Goal: Task Accomplishment & Management: Use online tool/utility

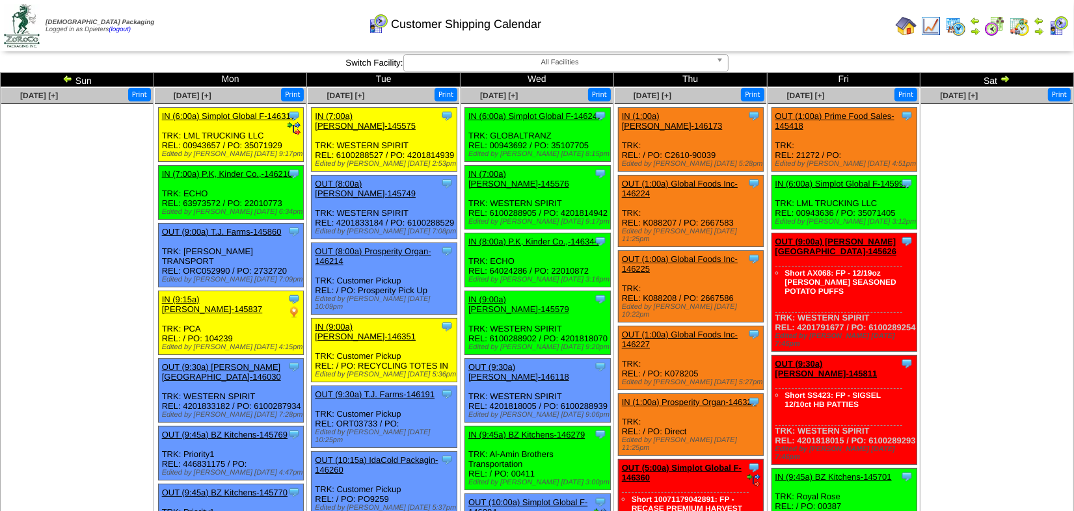
click at [712, 397] on link "IN (1:00a) Prosperity Organ-146327" at bounding box center [689, 402] width 135 height 10
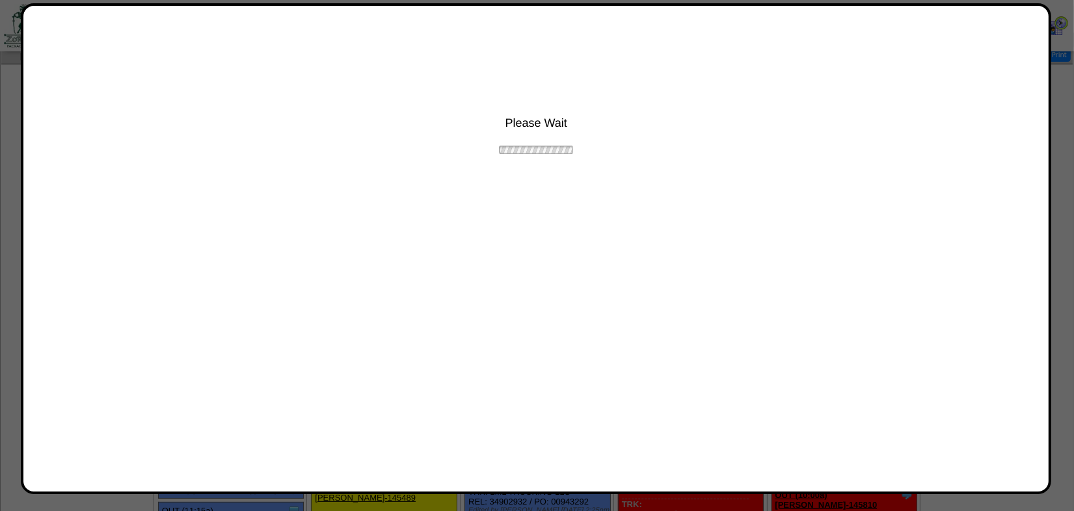
scroll to position [59, 0]
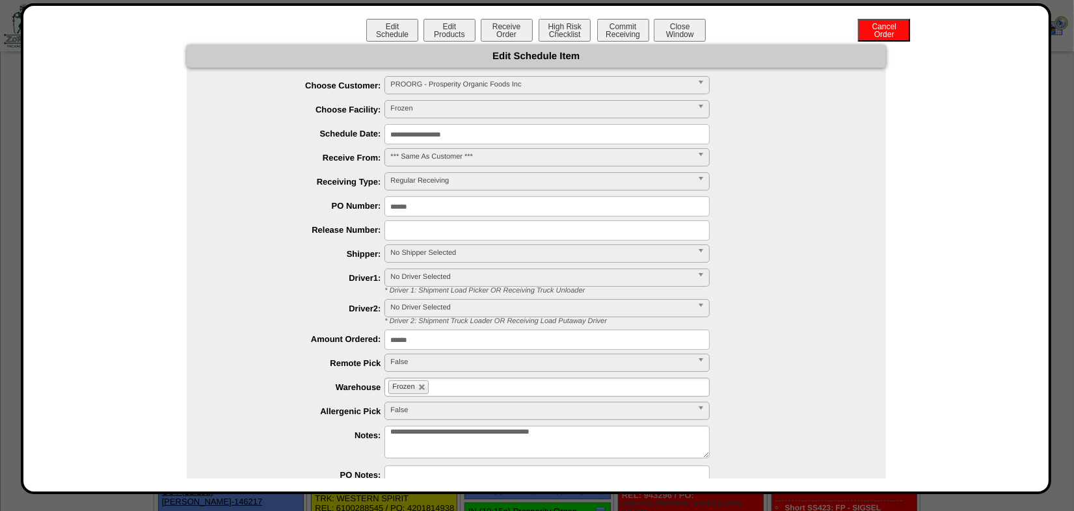
drag, startPoint x: 384, startPoint y: 209, endPoint x: 412, endPoint y: 204, distance: 29.2
click at [384, 209] on input "******" at bounding box center [546, 206] width 325 height 20
paste input "*******"
type input "**********"
click at [774, 262] on div "**********" at bounding box center [549, 254] width 673 height 20
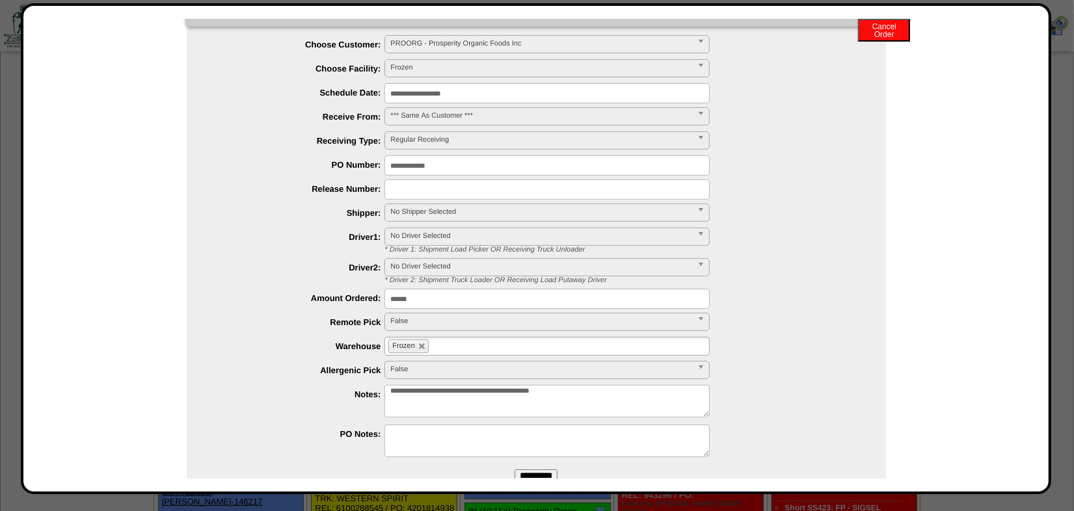
scroll to position [73, 0]
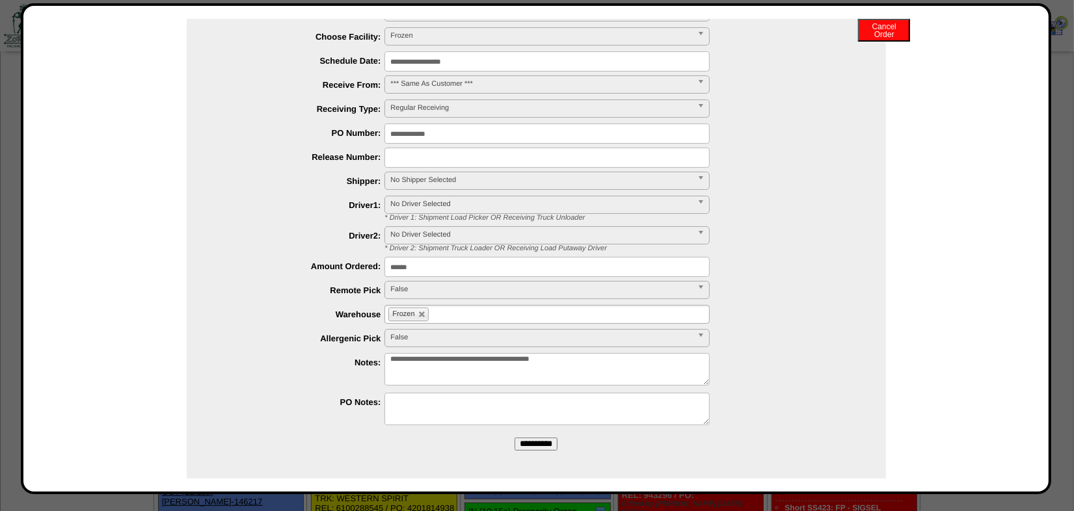
drag, startPoint x: 540, startPoint y: 443, endPoint x: 598, endPoint y: 55, distance: 391.9
click at [540, 443] on input "**********" at bounding box center [535, 444] width 43 height 13
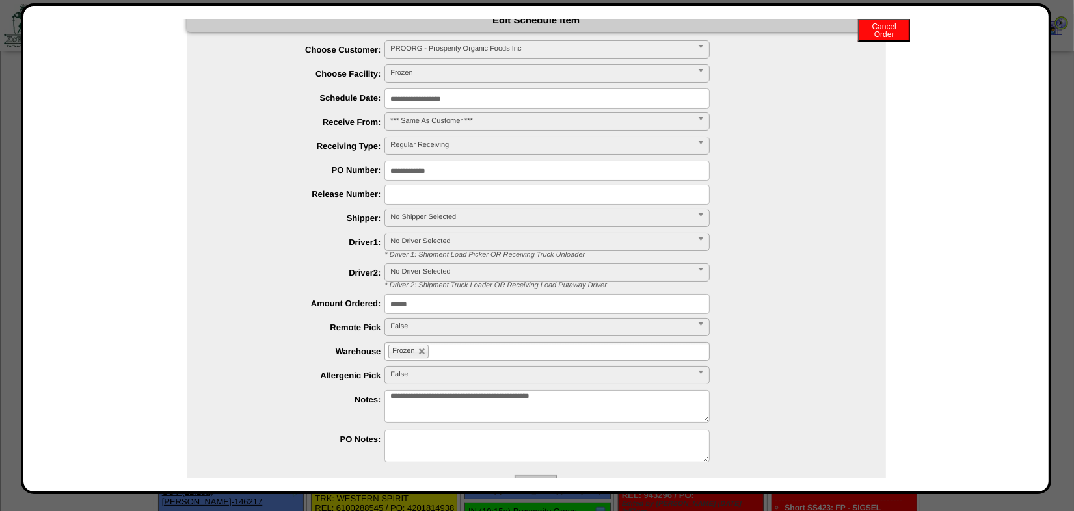
scroll to position [0, 0]
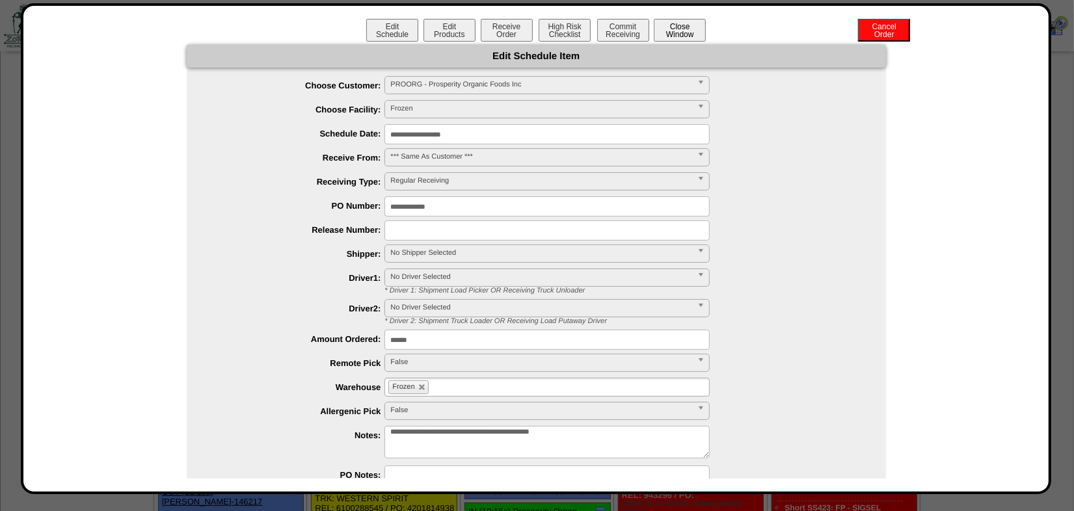
click at [684, 31] on button "Close Window" at bounding box center [680, 30] width 52 height 23
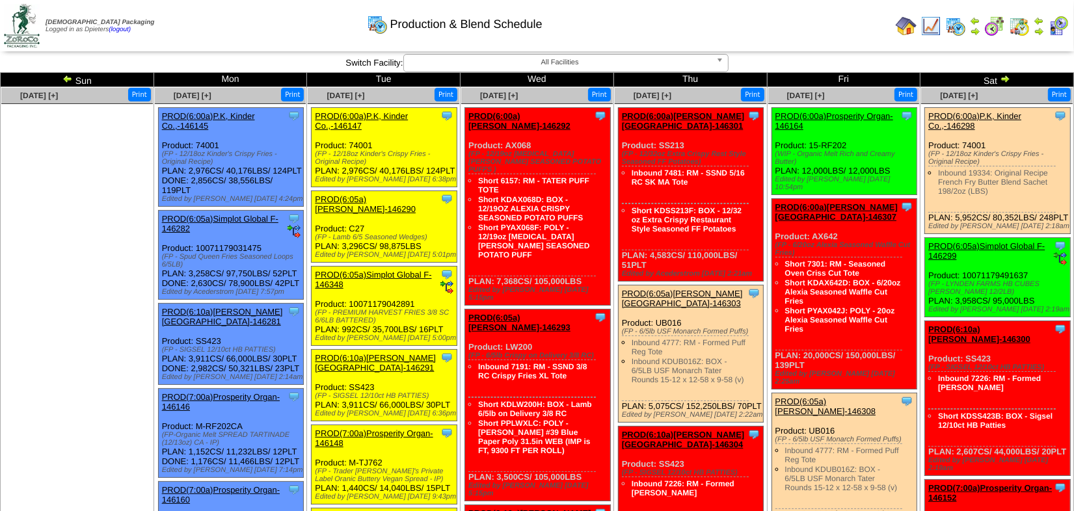
click at [903, 26] on img at bounding box center [905, 26] width 21 height 21
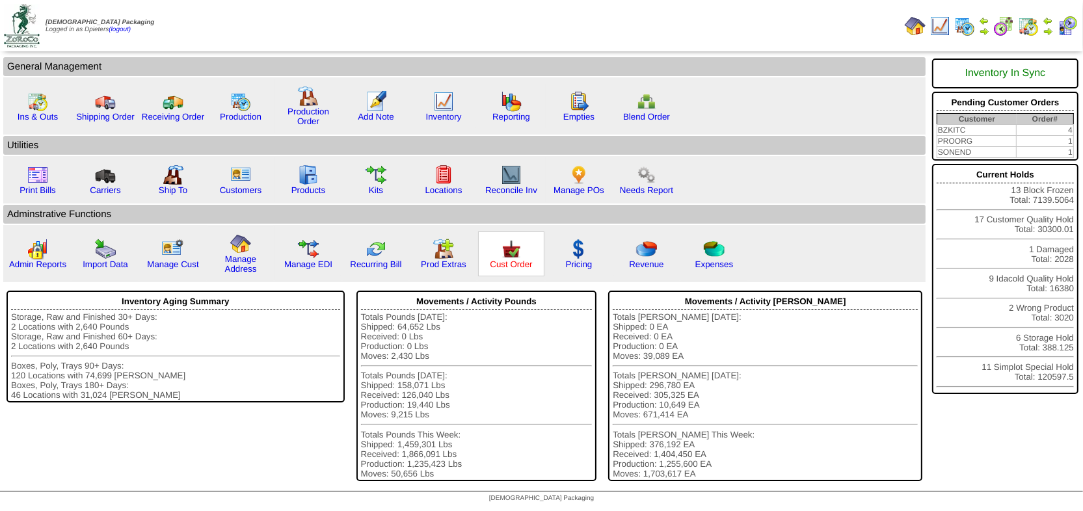
click at [508, 259] on link "Cust Order" at bounding box center [511, 264] width 42 height 10
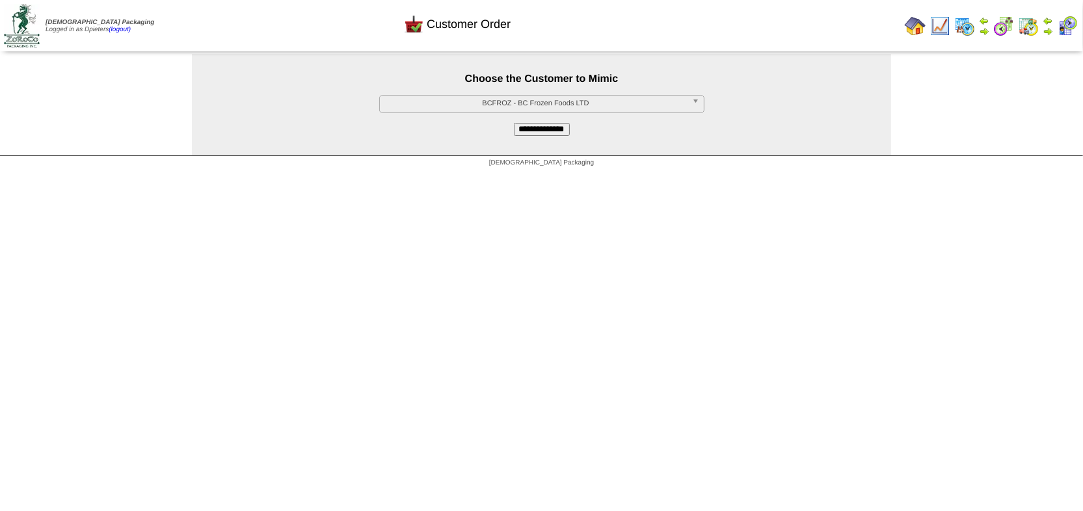
click at [461, 103] on span "BCFROZ - BC Frozen Foods LTD" at bounding box center [536, 104] width 302 height 16
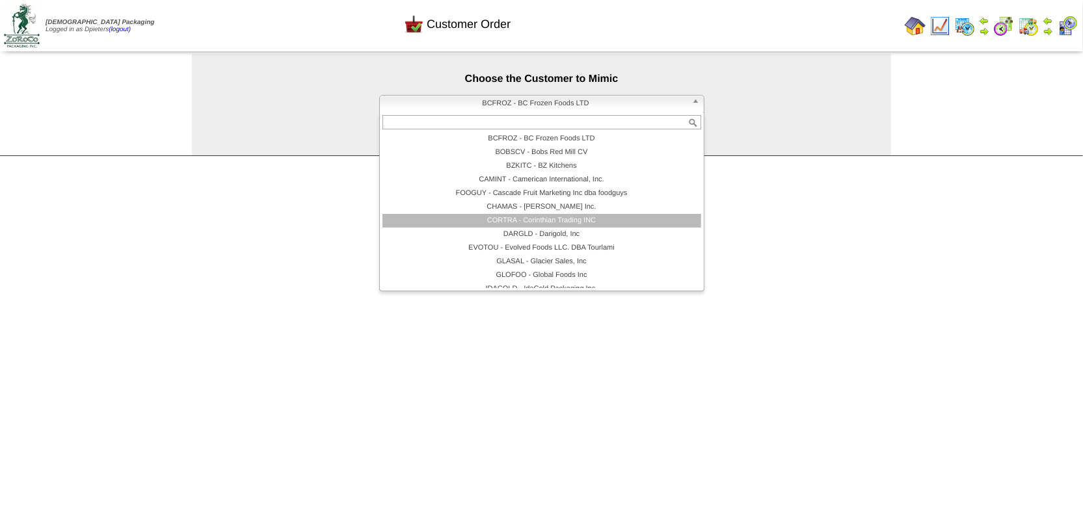
click at [488, 218] on li "CORTRA - Corinthian Trading INC" at bounding box center [541, 221] width 319 height 14
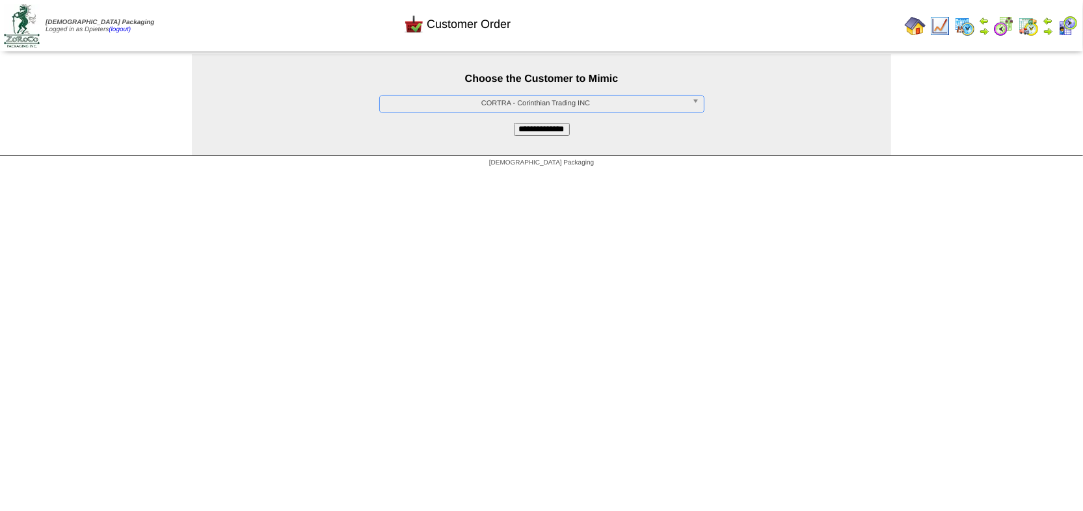
click at [544, 131] on input "**********" at bounding box center [542, 129] width 56 height 13
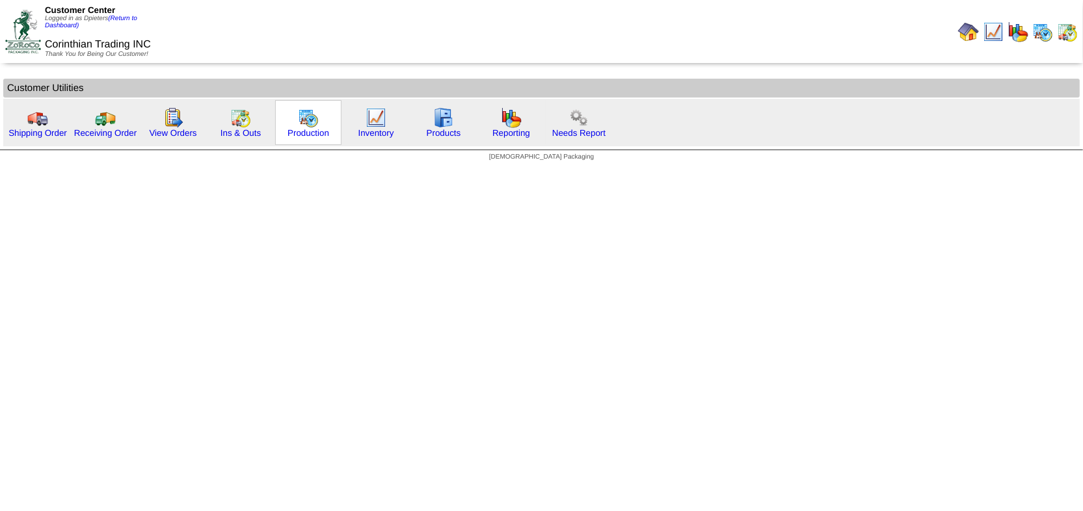
click at [298, 118] on img at bounding box center [308, 117] width 21 height 21
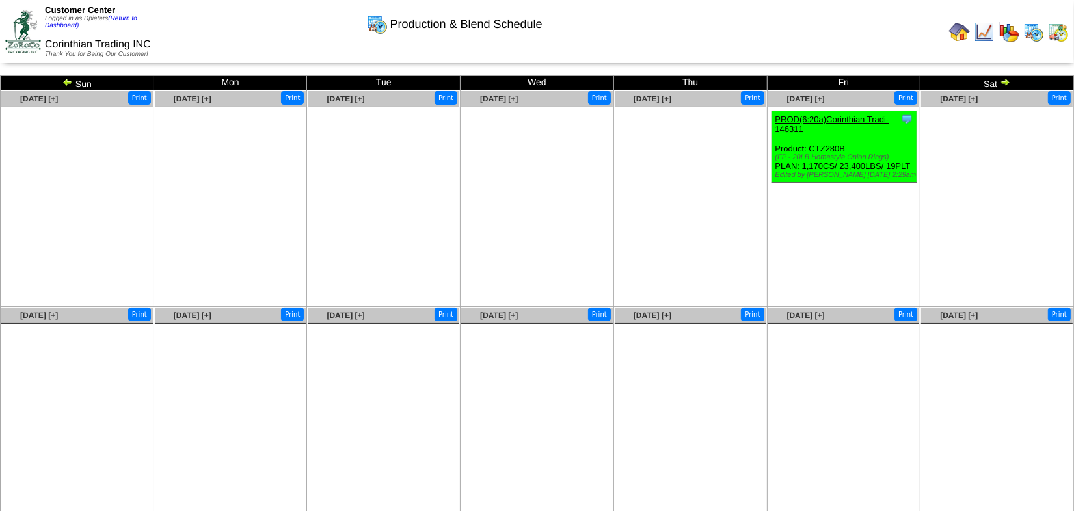
click at [64, 83] on img at bounding box center [67, 82] width 10 height 10
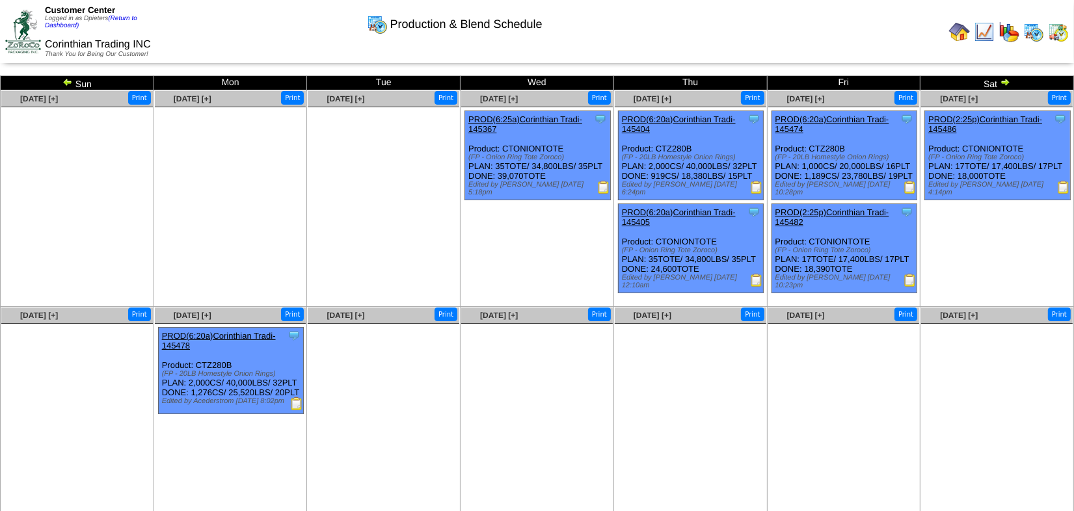
click at [699, 207] on link "PROD(6:20a)Corinthian Tradi-145405" at bounding box center [679, 217] width 114 height 20
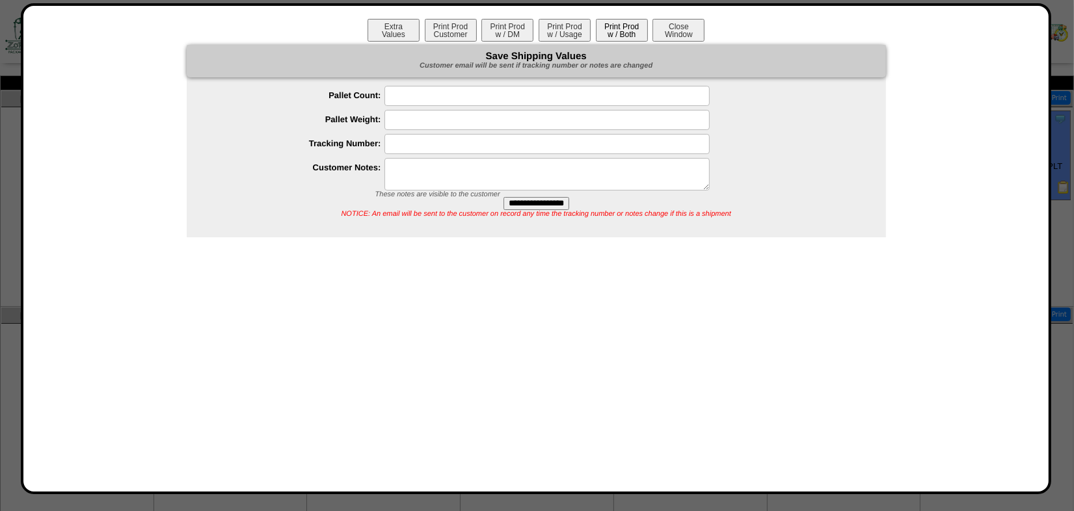
click at [618, 25] on button "Print Prod w / Both" at bounding box center [622, 30] width 52 height 23
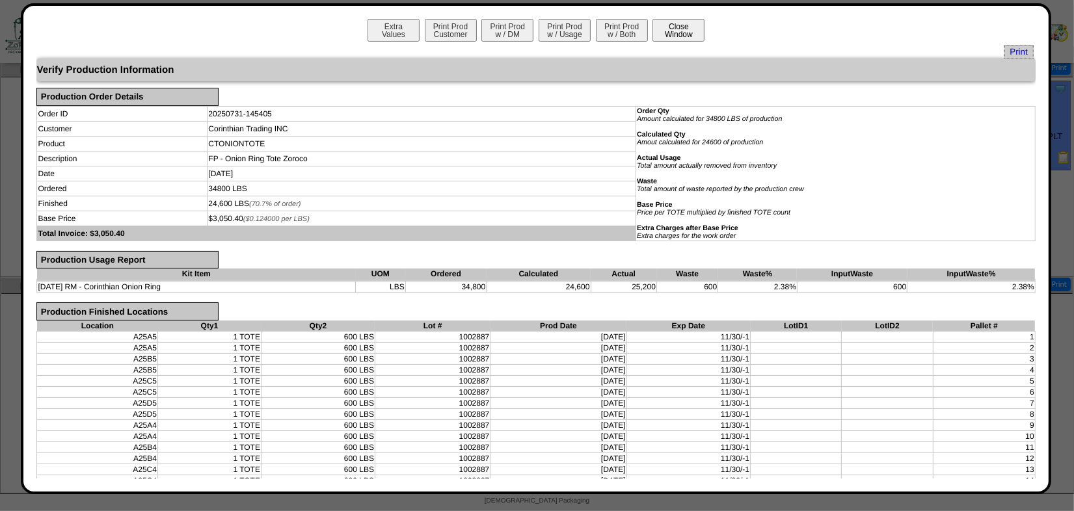
click at [678, 21] on button "Close Window" at bounding box center [678, 30] width 52 height 23
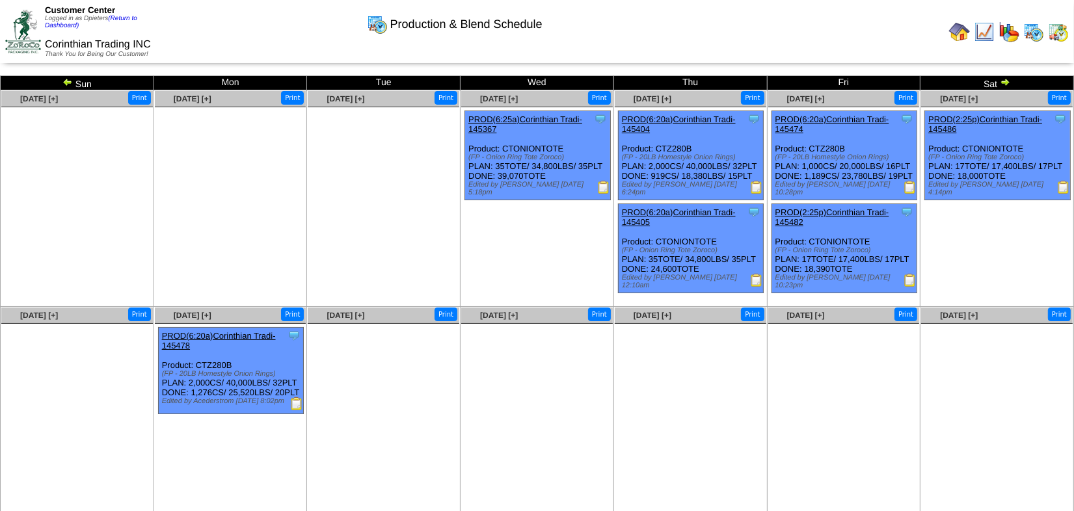
click at [756, 274] on img at bounding box center [756, 280] width 13 height 13
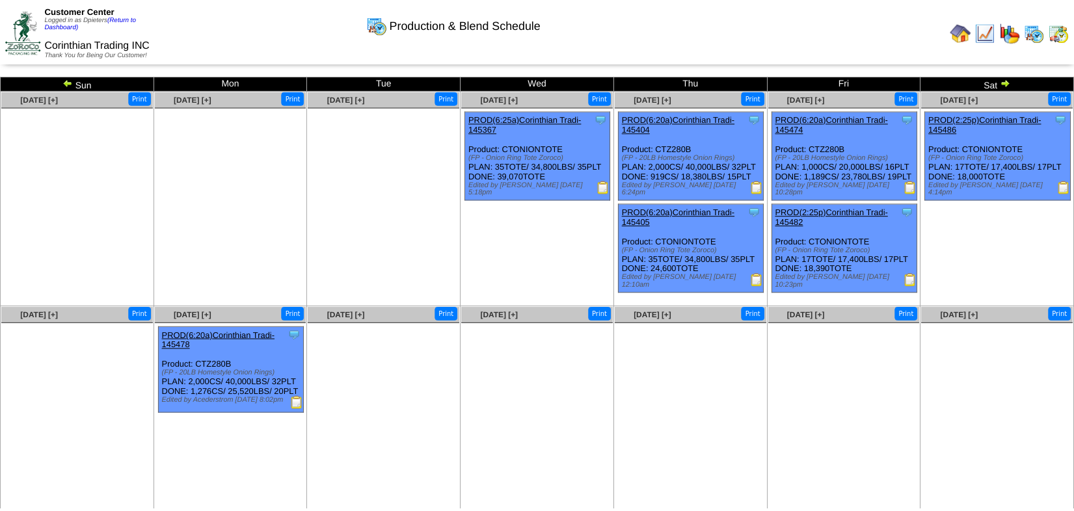
scroll to position [29, 0]
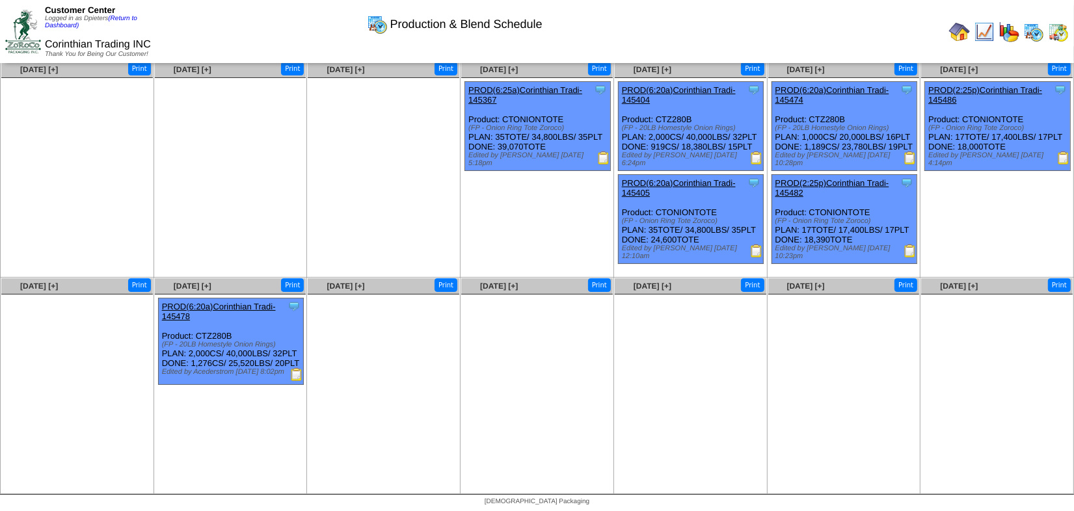
click at [697, 86] on link "PROD(6:20a)Corinthian Tradi-145404" at bounding box center [679, 95] width 114 height 20
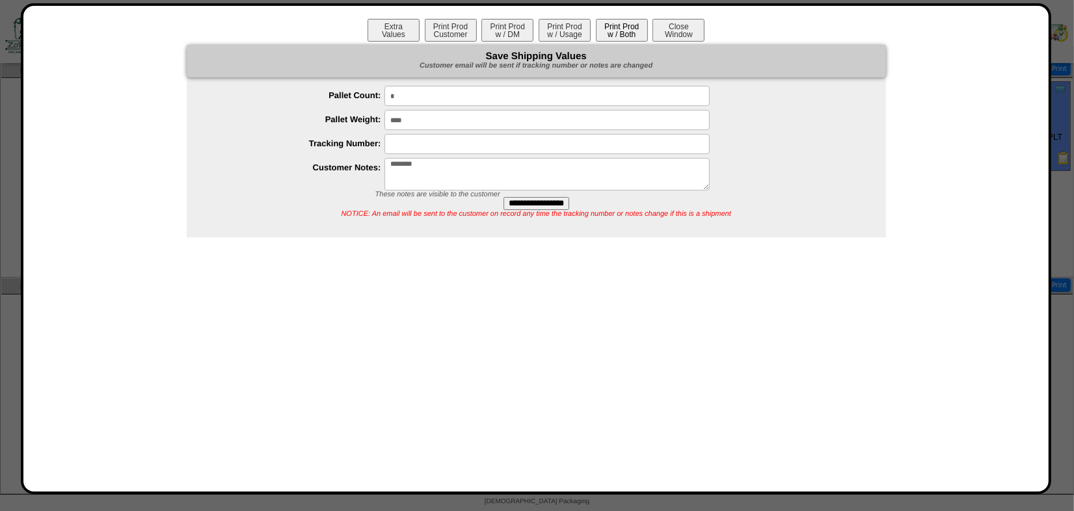
click at [617, 32] on button "Print Prod w / Both" at bounding box center [622, 30] width 52 height 23
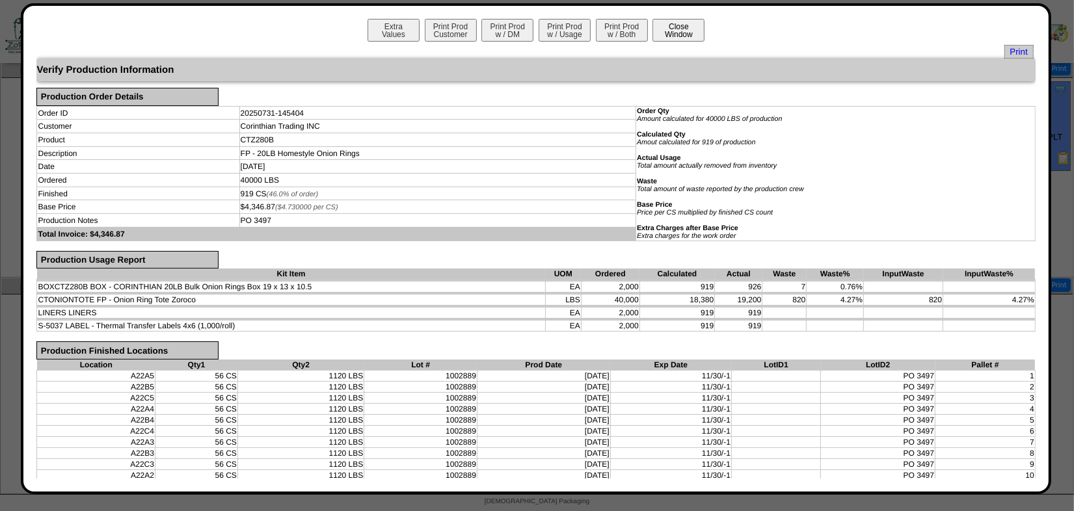
click at [684, 29] on button "Close Window" at bounding box center [678, 30] width 52 height 23
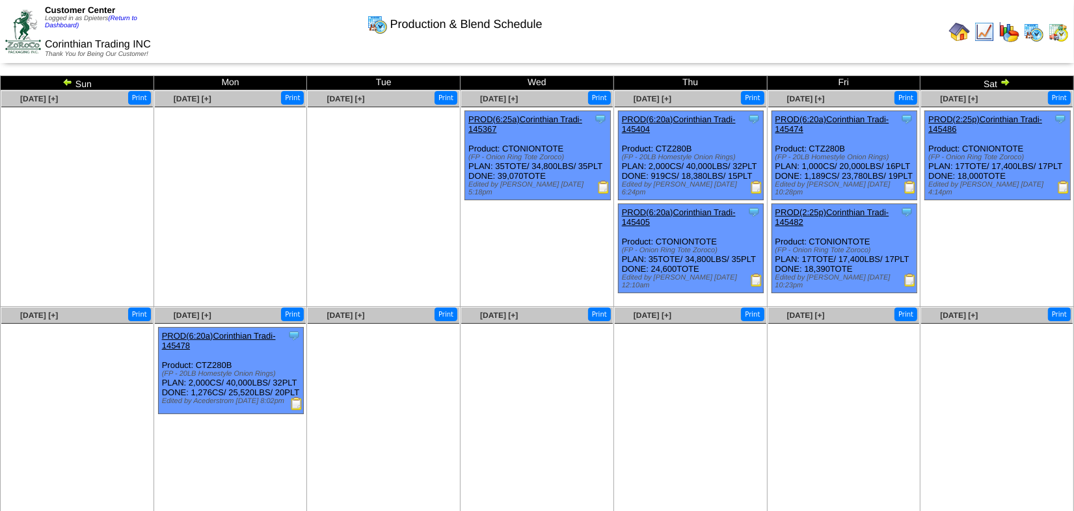
click at [206, 334] on link "PROD(6:20a)Corinthian Tradi-145478" at bounding box center [219, 341] width 114 height 20
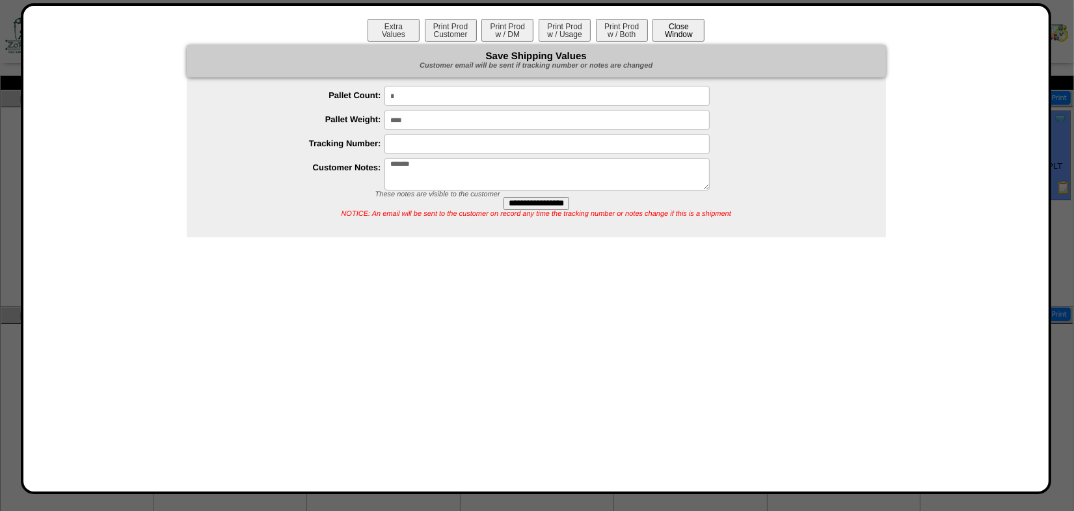
click at [679, 23] on button "Close Window" at bounding box center [678, 30] width 52 height 23
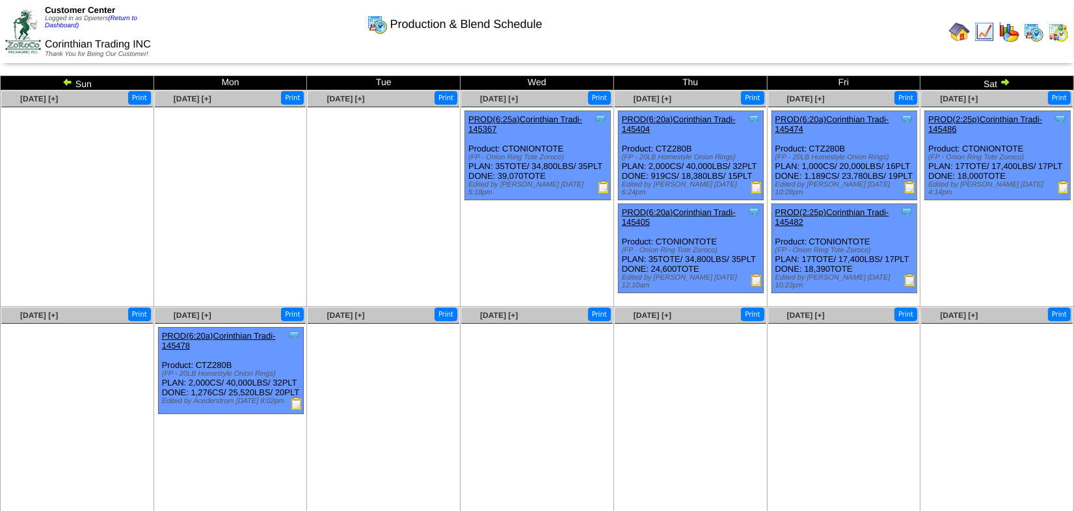
click at [1002, 85] on img at bounding box center [1004, 82] width 10 height 10
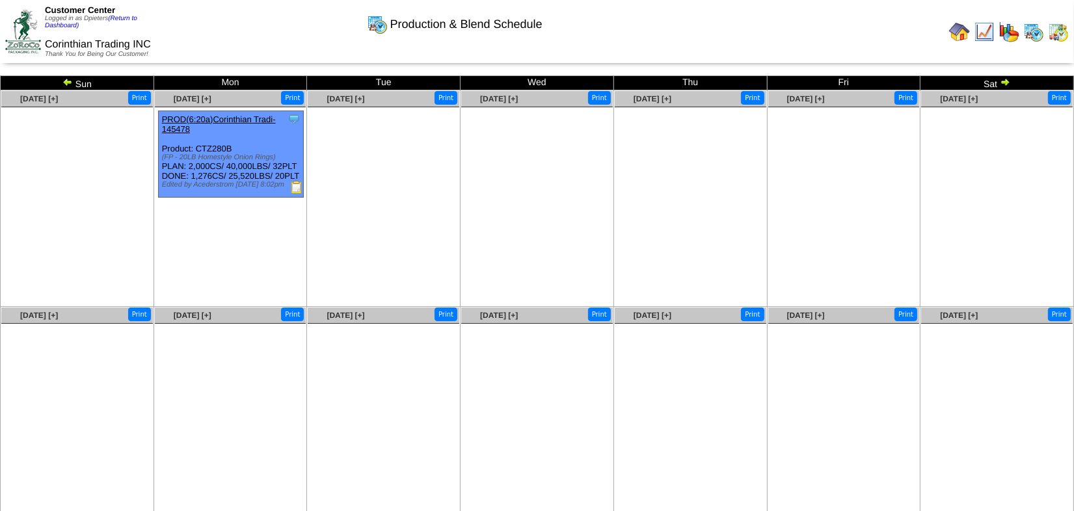
click at [1006, 82] on img at bounding box center [1004, 82] width 10 height 10
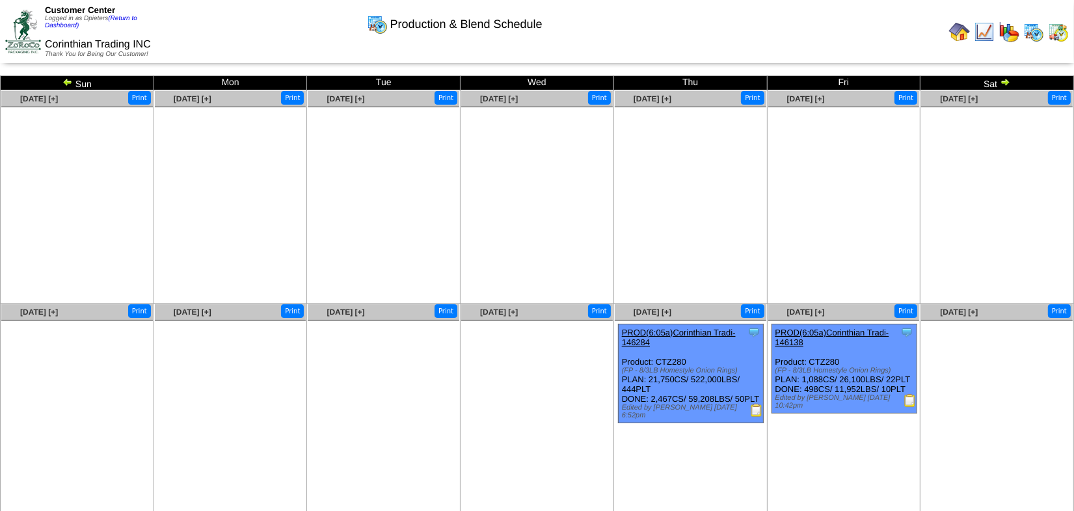
click at [700, 330] on link "PROD(6:05a)Corinthian Tradi-146284" at bounding box center [679, 338] width 114 height 20
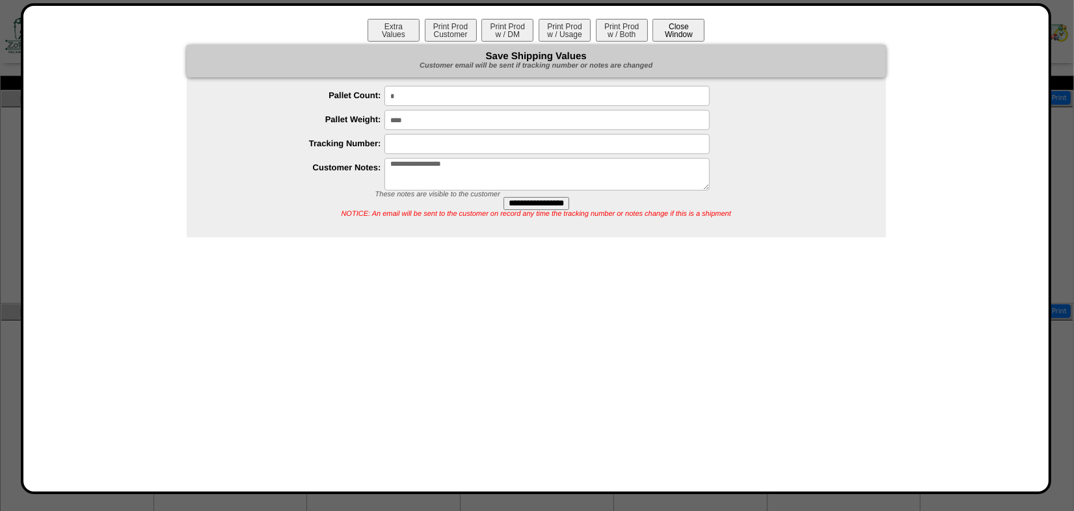
click at [676, 30] on button "Close Window" at bounding box center [678, 30] width 52 height 23
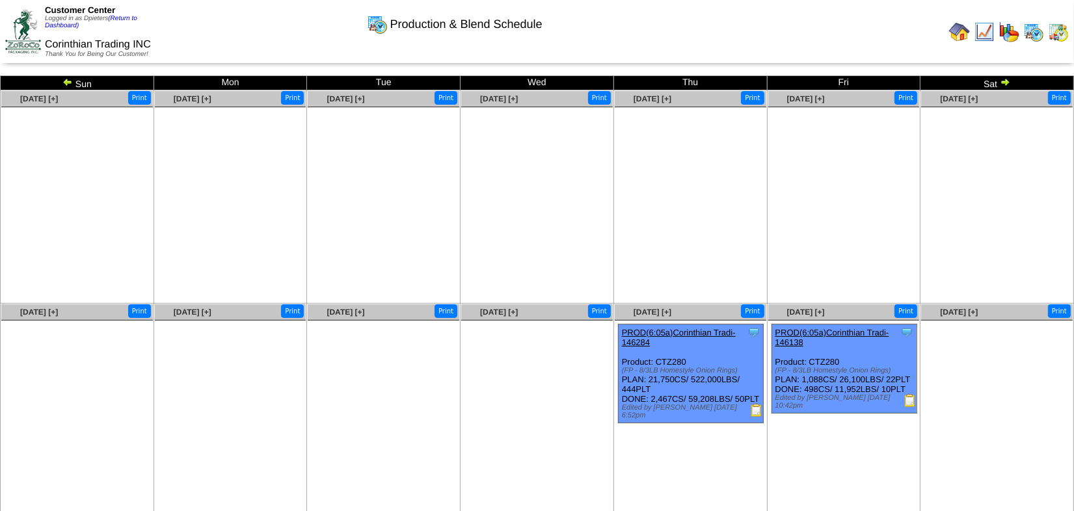
click at [751, 414] on img at bounding box center [756, 410] width 13 height 13
click at [830, 331] on link "PROD(6:05a)Corinthian Tradi-146138" at bounding box center [832, 338] width 114 height 20
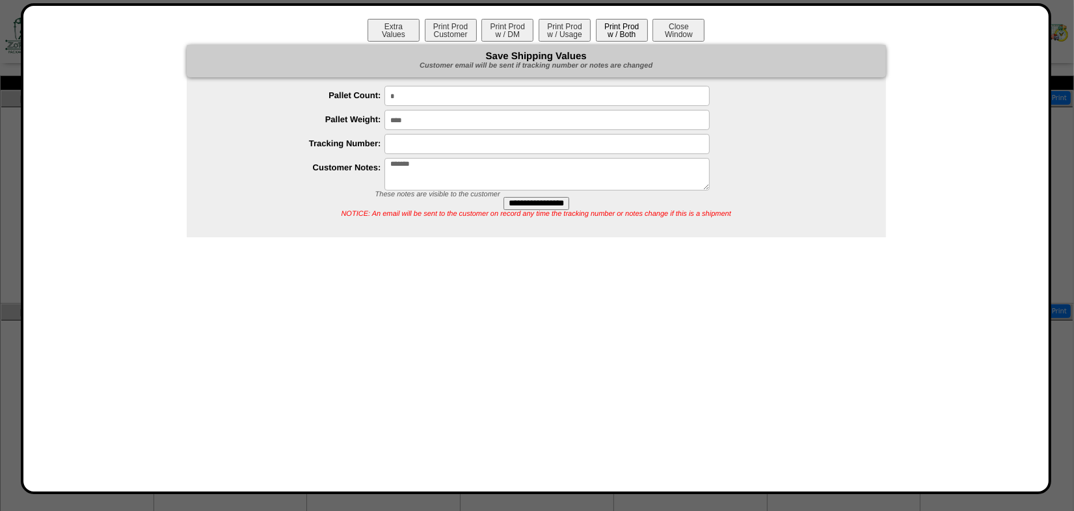
click at [618, 32] on button "Print Prod w / Both" at bounding box center [622, 30] width 52 height 23
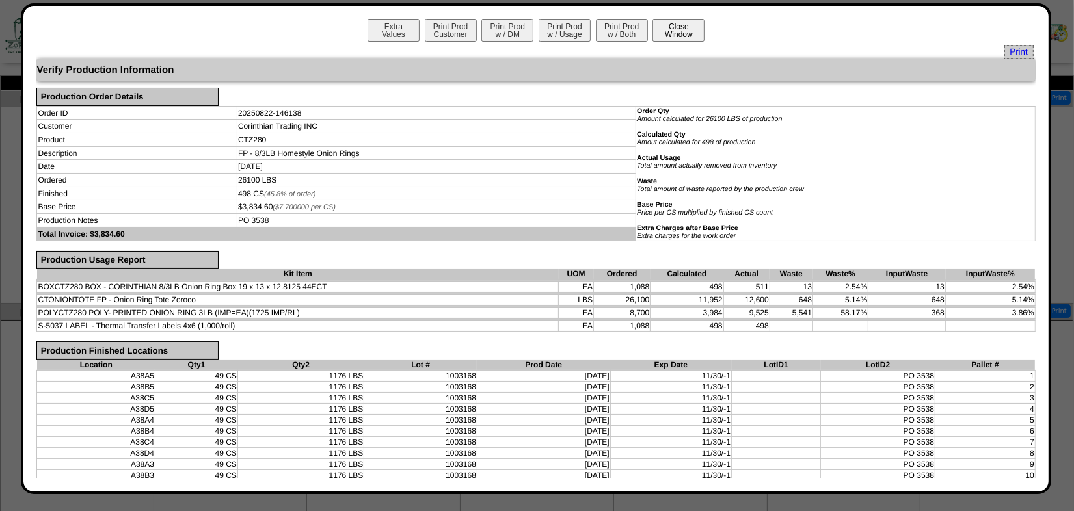
click at [676, 33] on button "Close Window" at bounding box center [678, 30] width 52 height 23
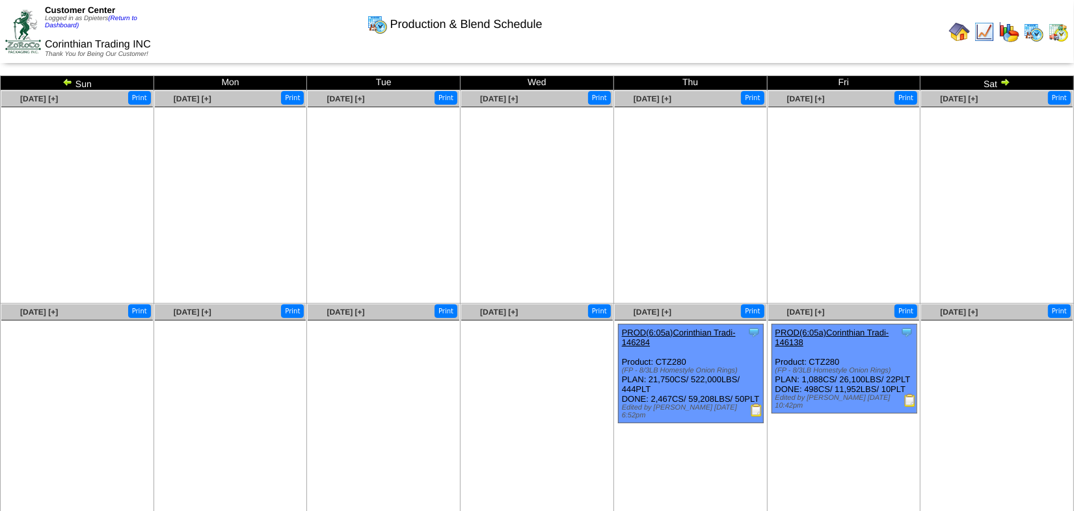
click at [911, 398] on img at bounding box center [909, 400] width 13 height 13
click at [1006, 83] on img at bounding box center [1004, 82] width 10 height 10
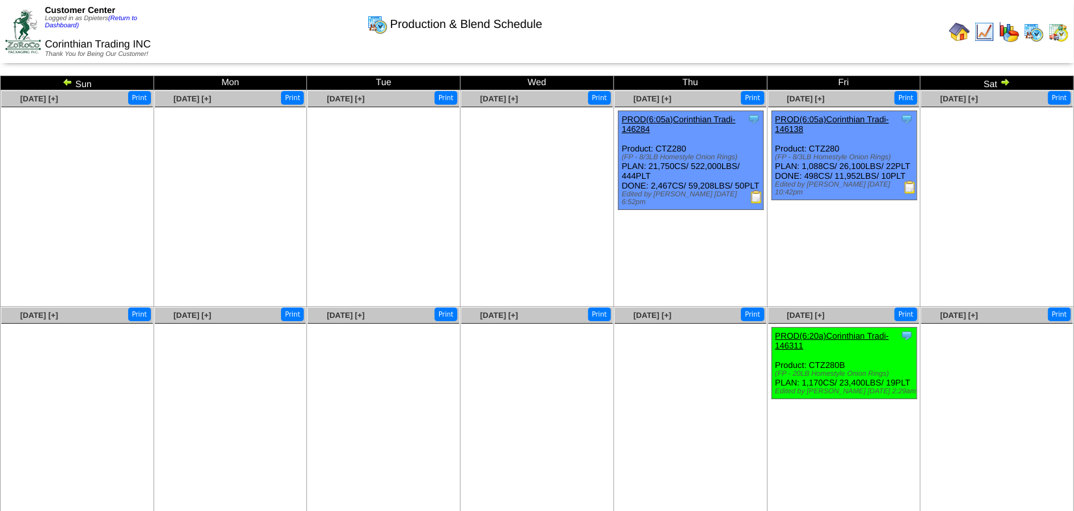
click at [845, 118] on link "PROD(6:05a)Corinthian Tradi-146138" at bounding box center [832, 124] width 114 height 20
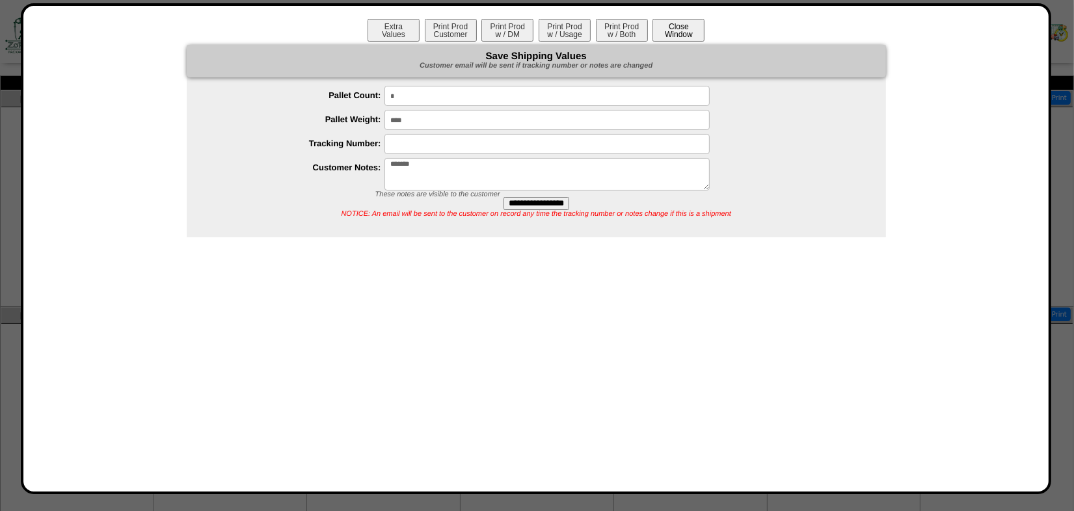
click at [696, 32] on button "Close Window" at bounding box center [678, 30] width 52 height 23
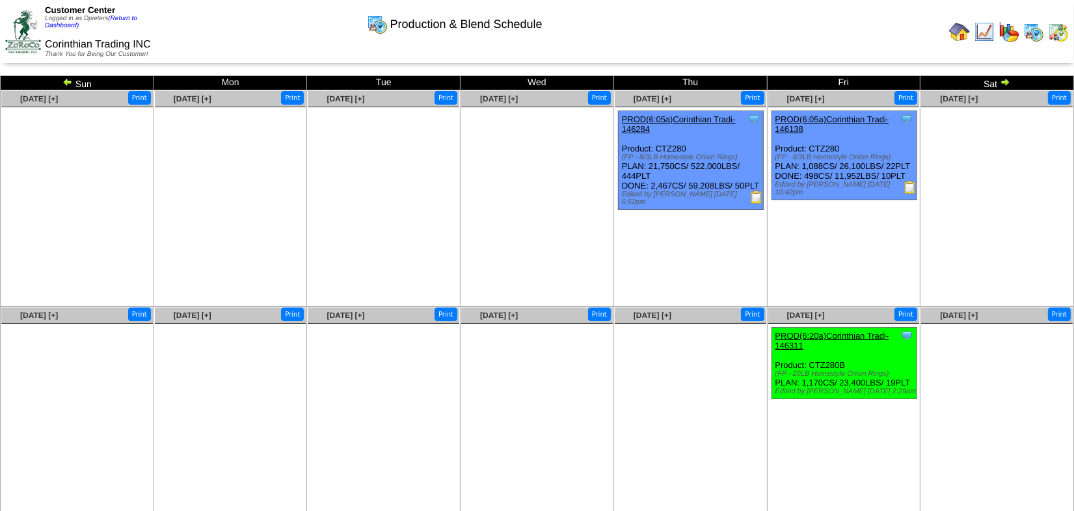
click at [851, 335] on link "PROD(6:20a)Corinthian Tradi-146311" at bounding box center [832, 341] width 114 height 20
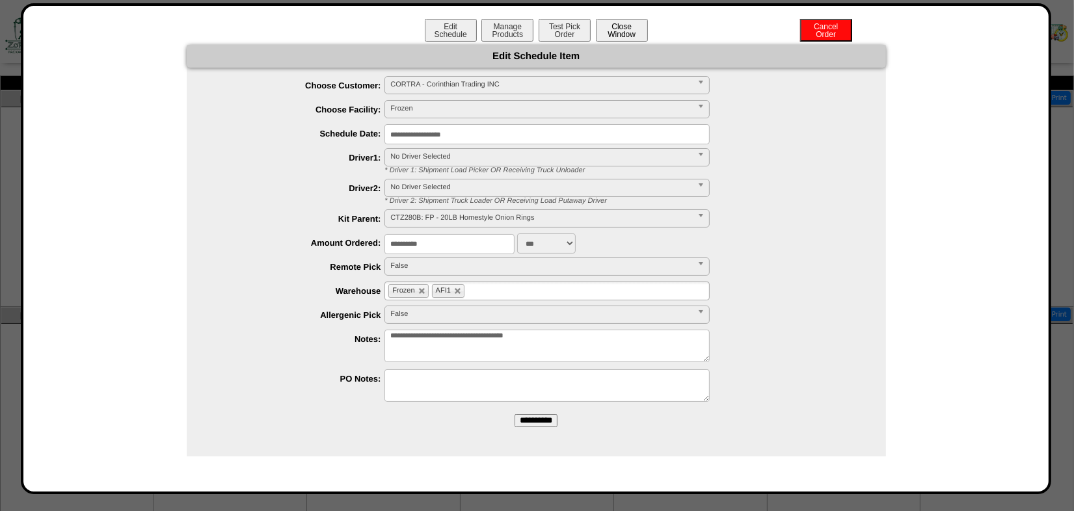
click at [628, 31] on button "Close Window" at bounding box center [622, 30] width 52 height 23
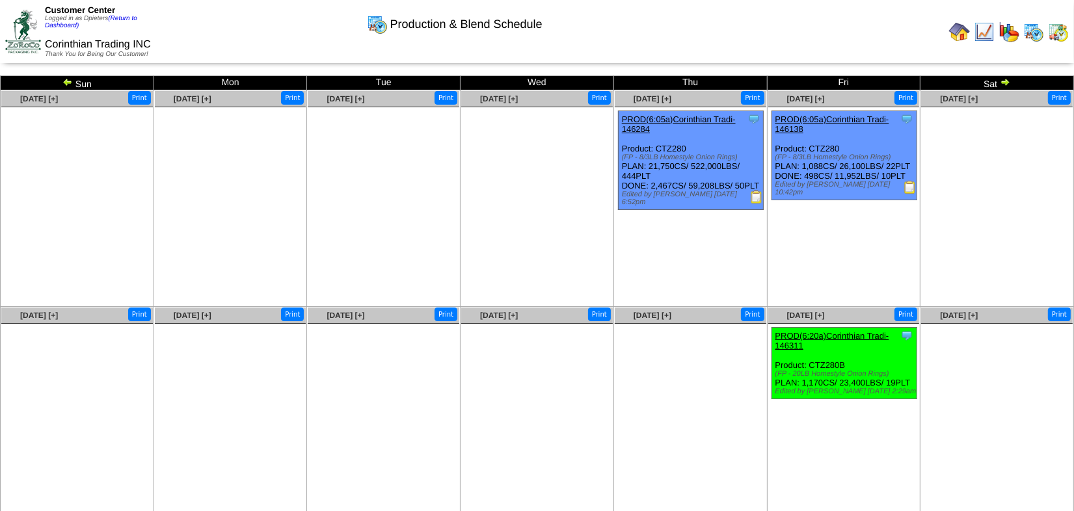
click at [698, 120] on link "PROD(6:05a)Corinthian Tradi-146284" at bounding box center [679, 124] width 114 height 20
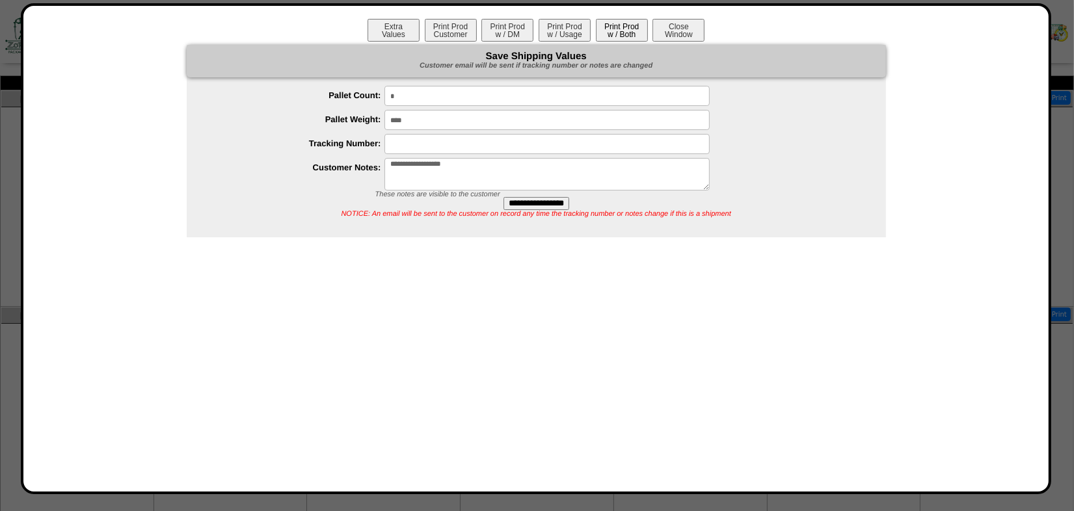
click at [621, 32] on button "Print Prod w / Both" at bounding box center [622, 30] width 52 height 23
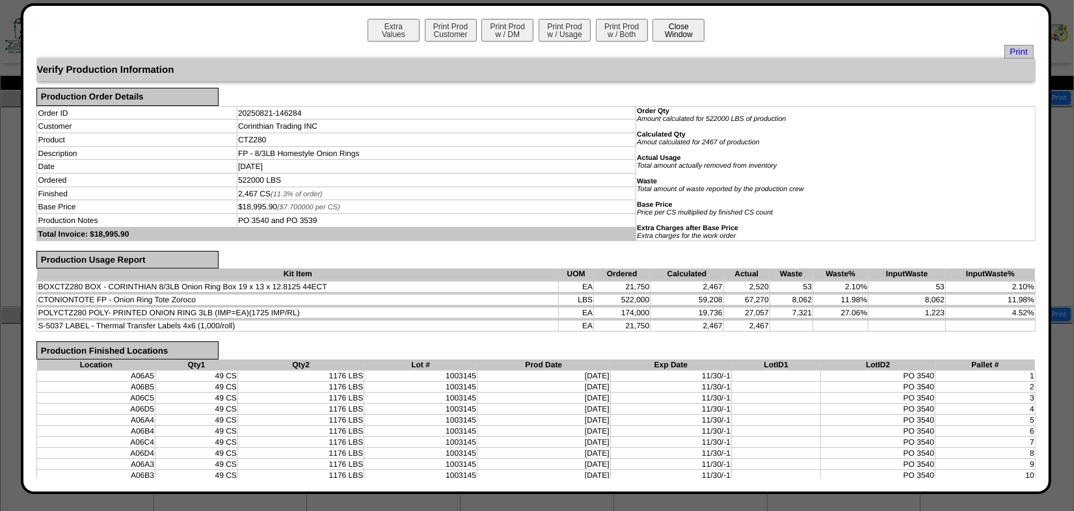
click at [685, 33] on button "Close Window" at bounding box center [678, 30] width 52 height 23
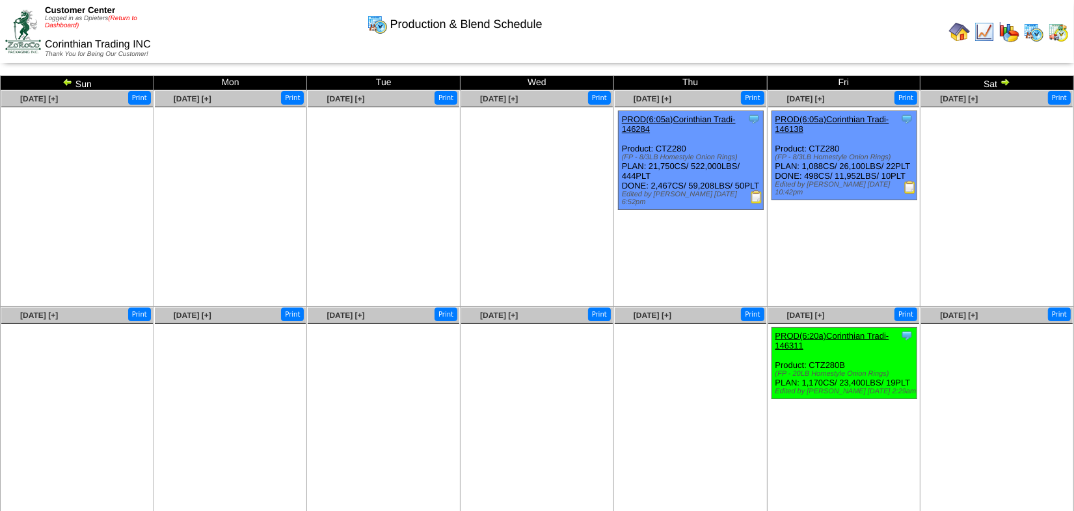
click at [126, 18] on link "(Return to Dashboard)" at bounding box center [91, 22] width 92 height 14
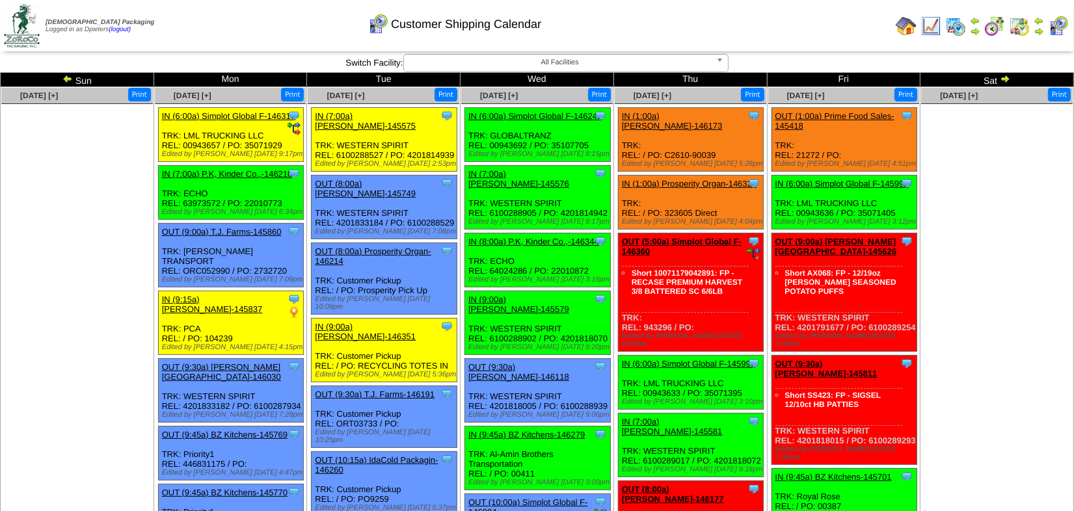
click at [901, 29] on img at bounding box center [905, 26] width 21 height 21
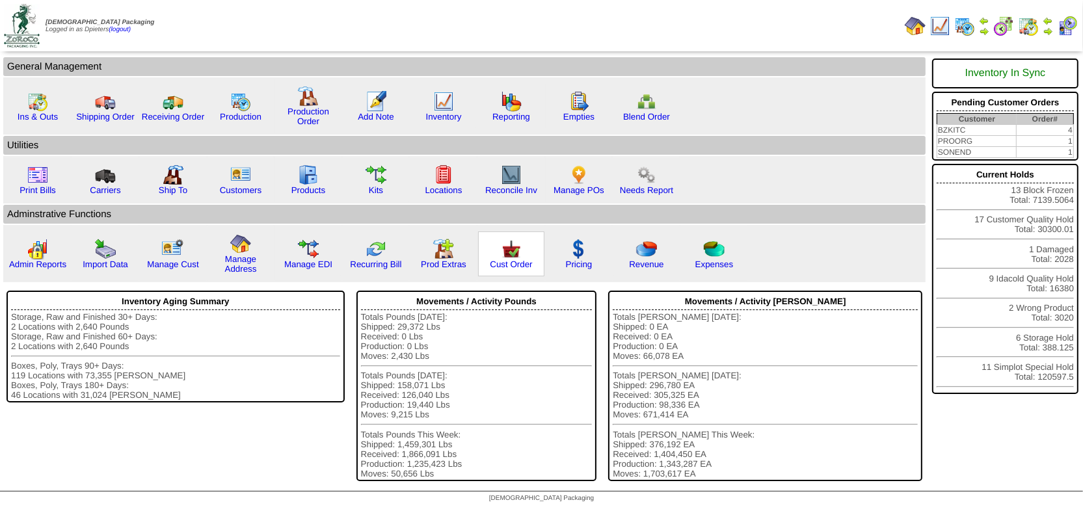
click at [511, 255] on img at bounding box center [511, 249] width 21 height 21
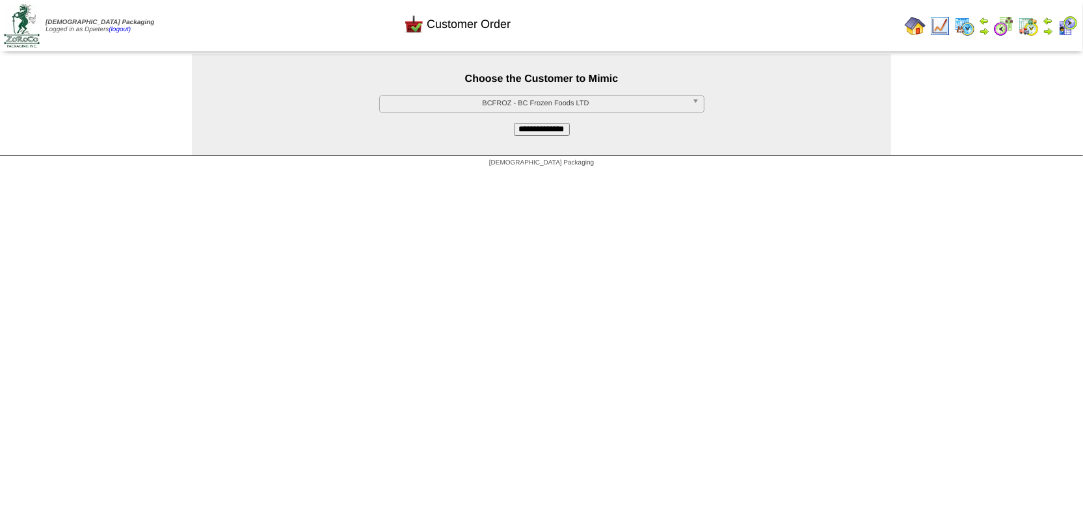
click at [484, 104] on span "BCFROZ - BC Frozen Foods LTD" at bounding box center [536, 104] width 302 height 16
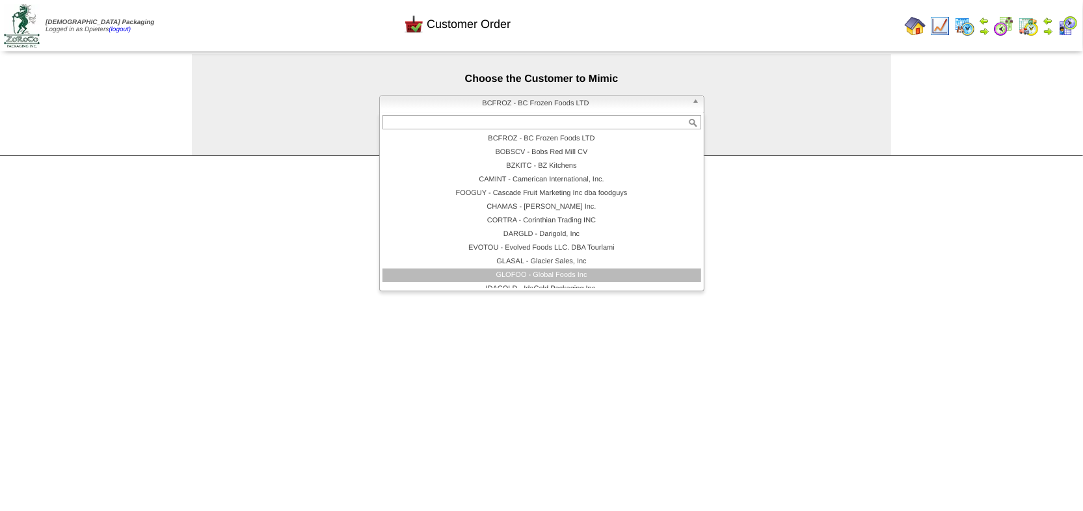
click at [507, 271] on li "GLOFOO - Global Foods Inc" at bounding box center [541, 276] width 319 height 14
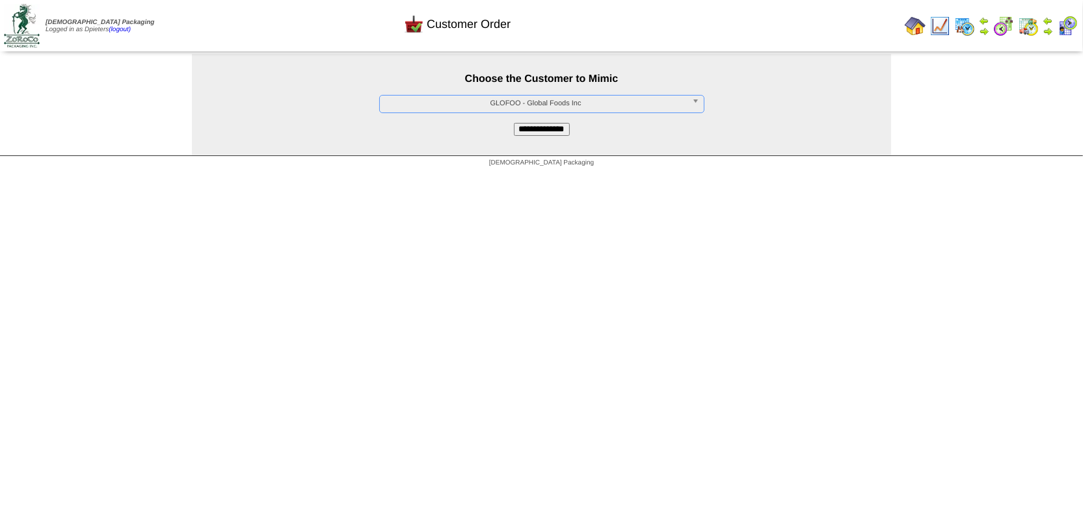
click at [533, 135] on input "**********" at bounding box center [542, 129] width 56 height 13
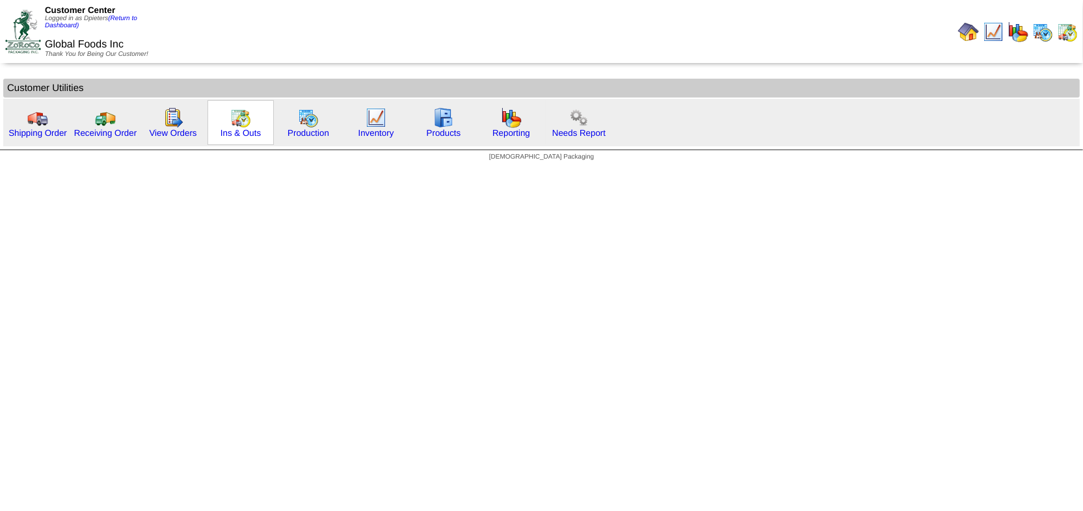
click at [237, 126] on img at bounding box center [240, 117] width 21 height 21
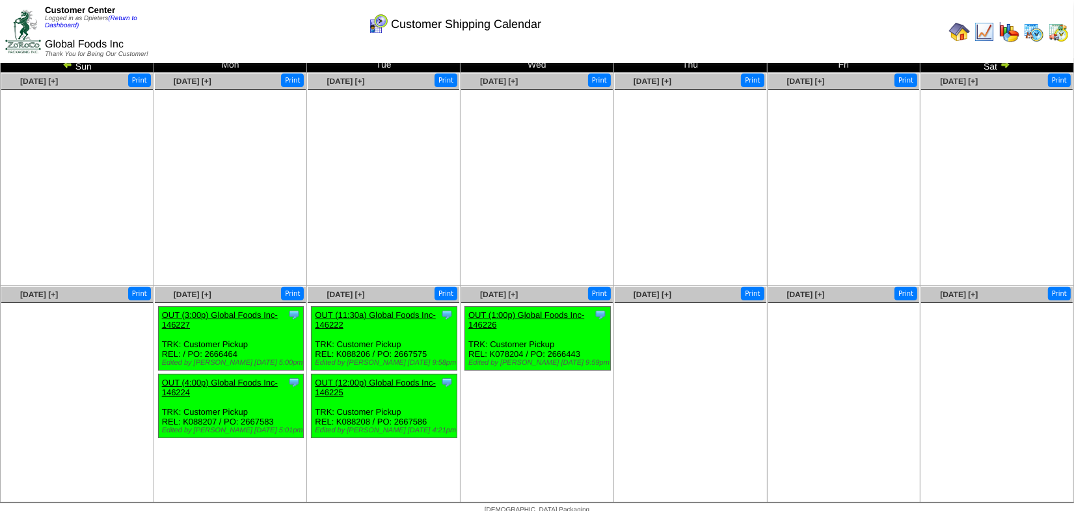
scroll to position [27, 0]
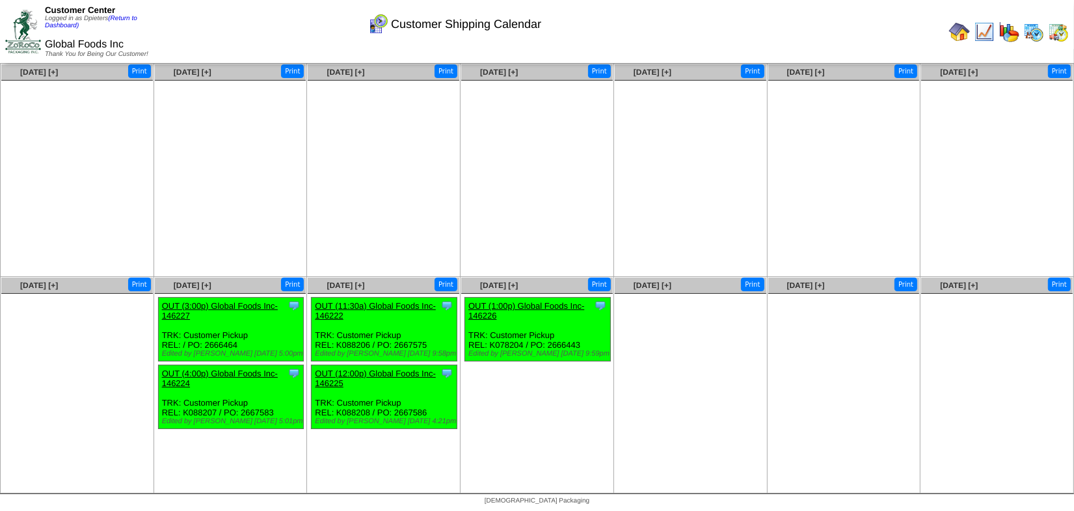
click at [226, 306] on link "OUT (3:00p) Global Foods Inc-146227" at bounding box center [220, 311] width 116 height 20
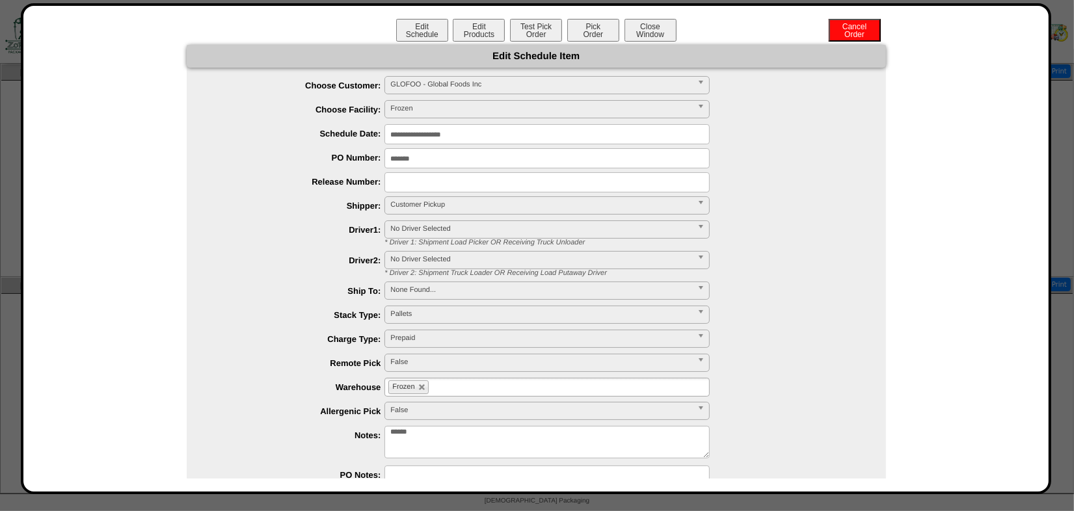
click at [410, 181] on input "text" at bounding box center [546, 182] width 325 height 20
paste input "*******"
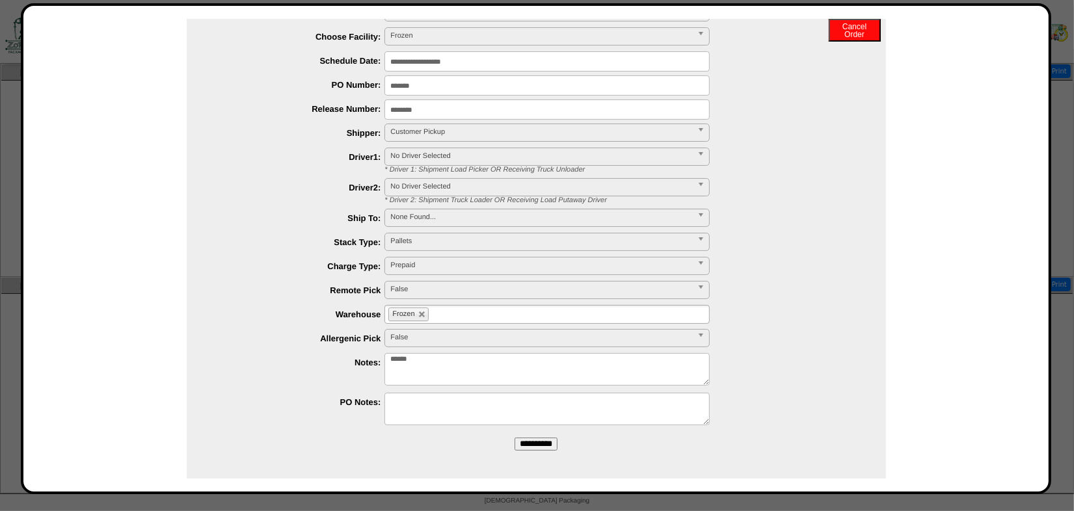
type input "*******"
click at [522, 440] on input "**********" at bounding box center [535, 444] width 43 height 13
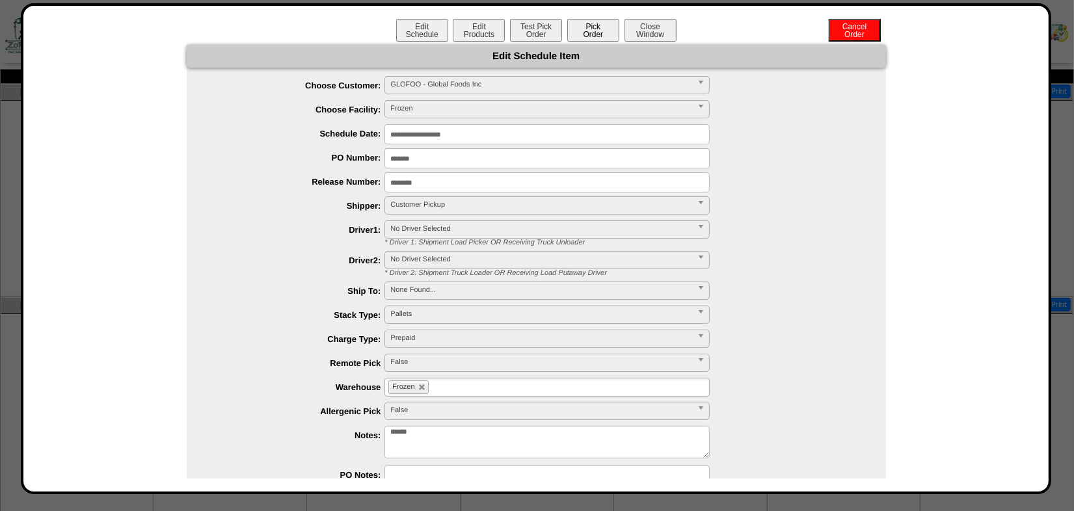
scroll to position [0, 0]
click at [646, 25] on button "Close Window" at bounding box center [650, 30] width 52 height 23
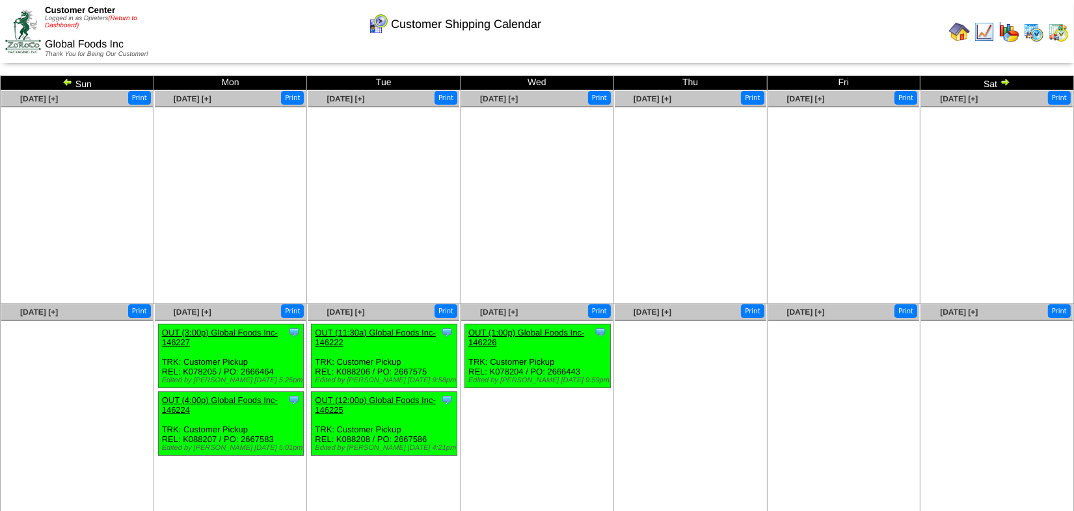
click at [132, 17] on link "(Return to Dashboard)" at bounding box center [91, 22] width 92 height 14
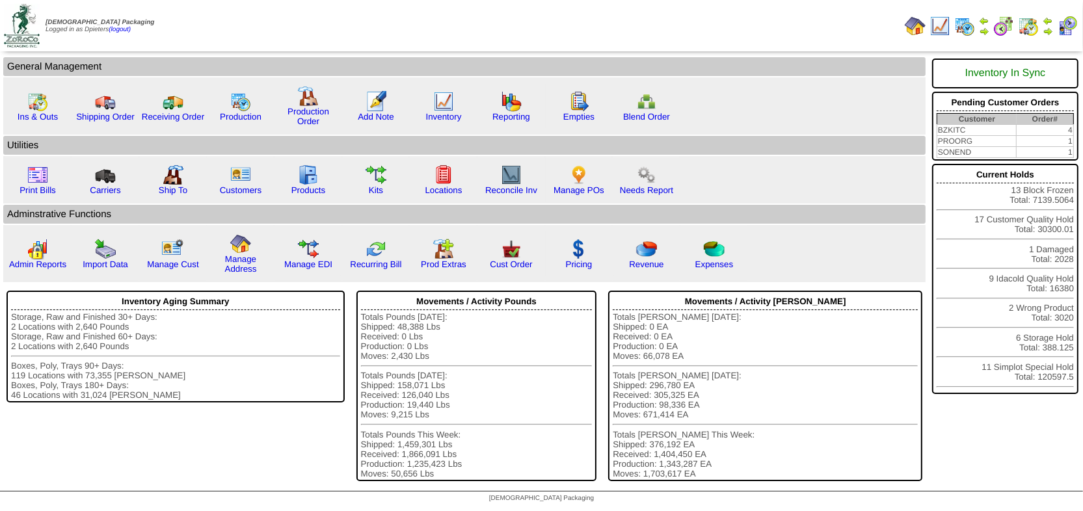
click at [1048, 21] on img at bounding box center [1047, 21] width 10 height 10
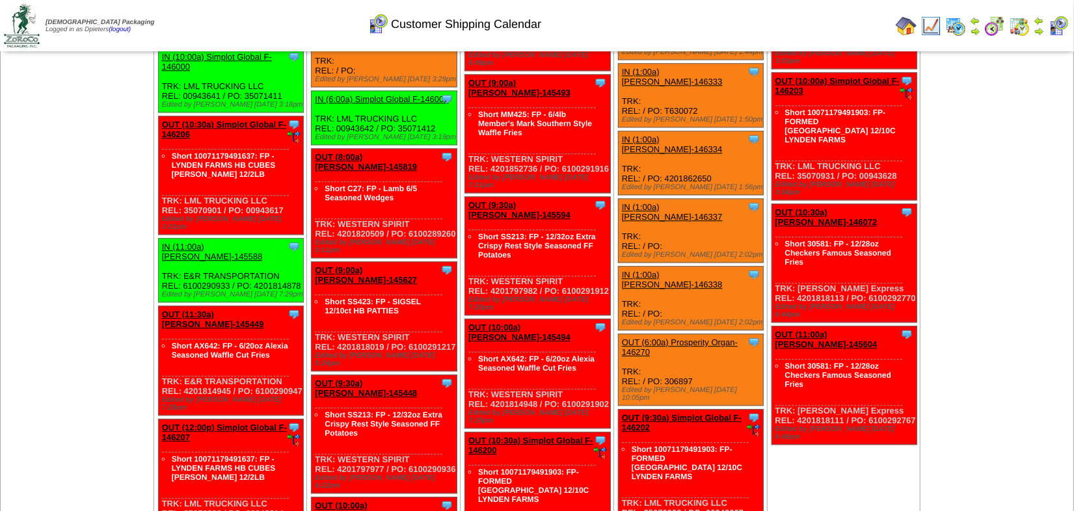
scroll to position [3546, 0]
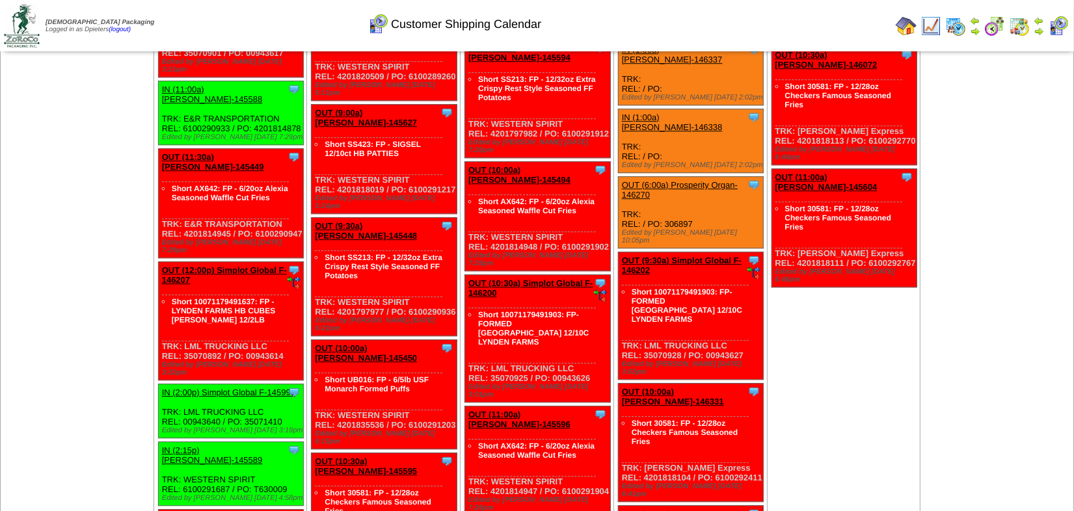
scroll to position [3665, 0]
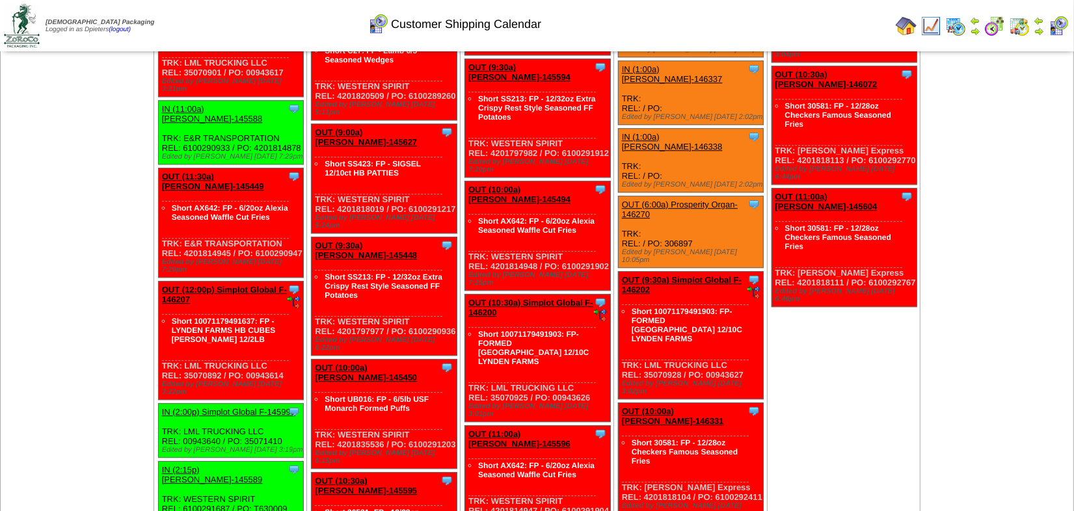
drag, startPoint x: 277, startPoint y: 200, endPoint x: 239, endPoint y: 201, distance: 37.7
copy div "2666464"
drag, startPoint x: 276, startPoint y: 371, endPoint x: 241, endPoint y: 375, distance: 35.3
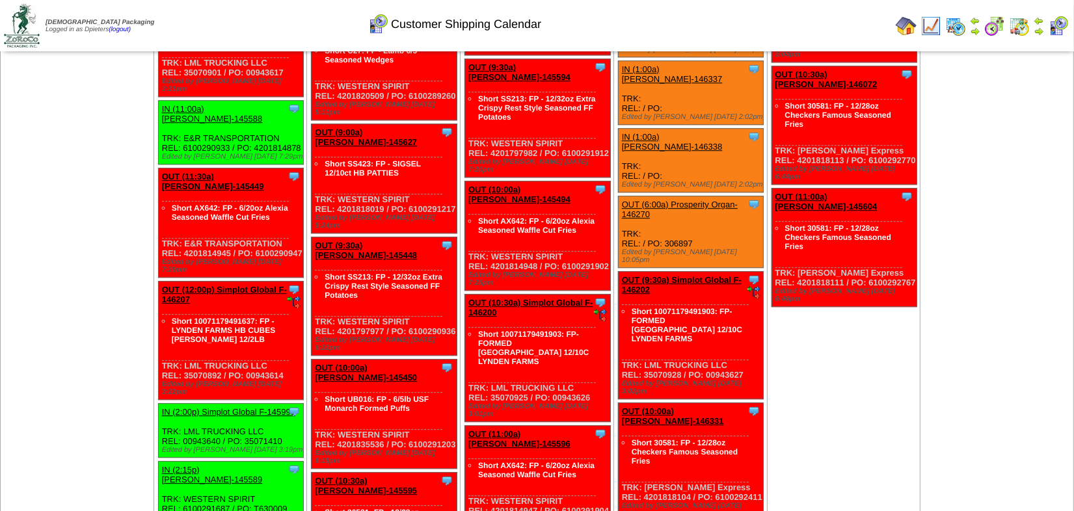
copy div "2667583"
drag, startPoint x: 427, startPoint y: 291, endPoint x: 393, endPoint y: 294, distance: 33.3
copy div "2667575"
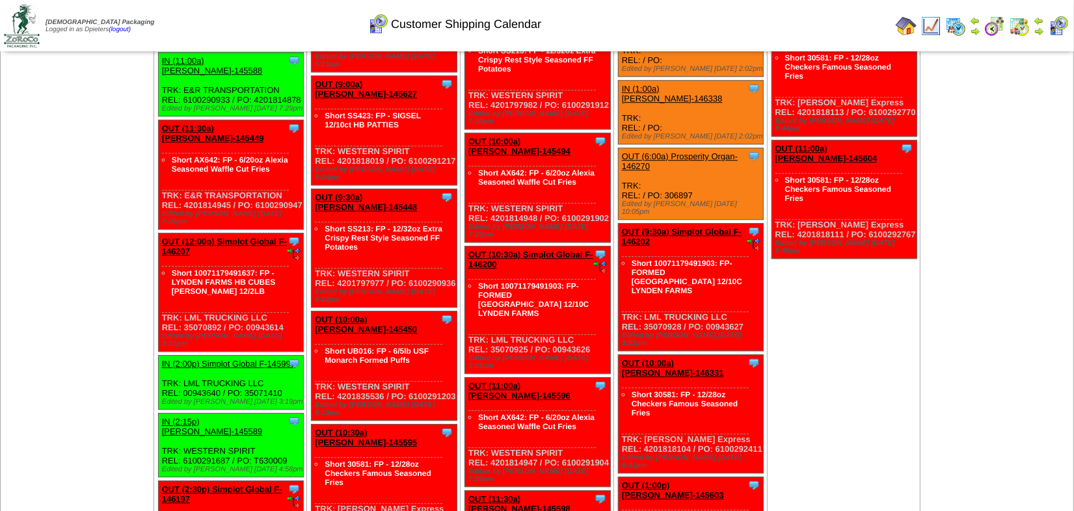
scroll to position [3724, 0]
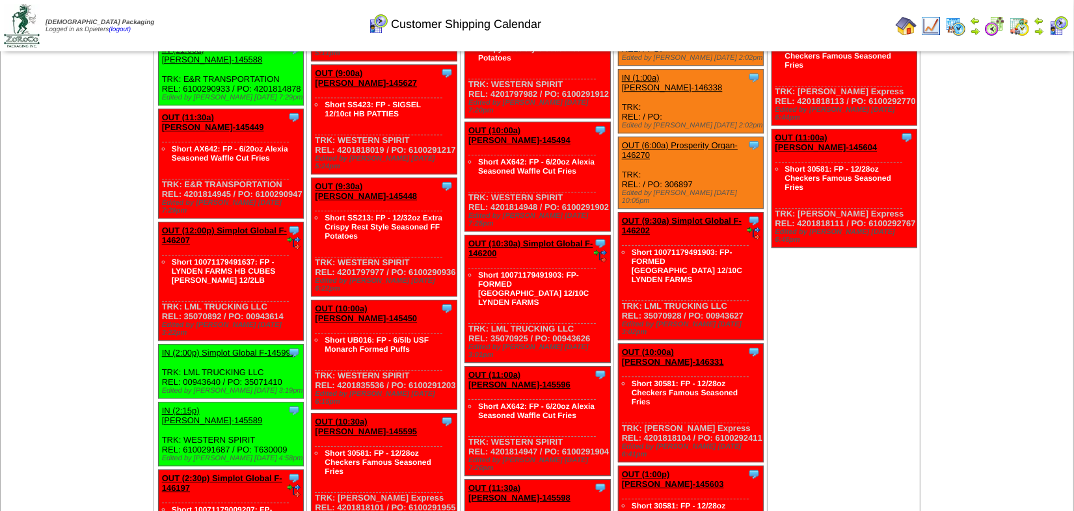
drag, startPoint x: 426, startPoint y: 296, endPoint x: 393, endPoint y: 298, distance: 33.2
copy div "2667586"
drag, startPoint x: 585, startPoint y: 404, endPoint x: 548, endPoint y: 405, distance: 36.4
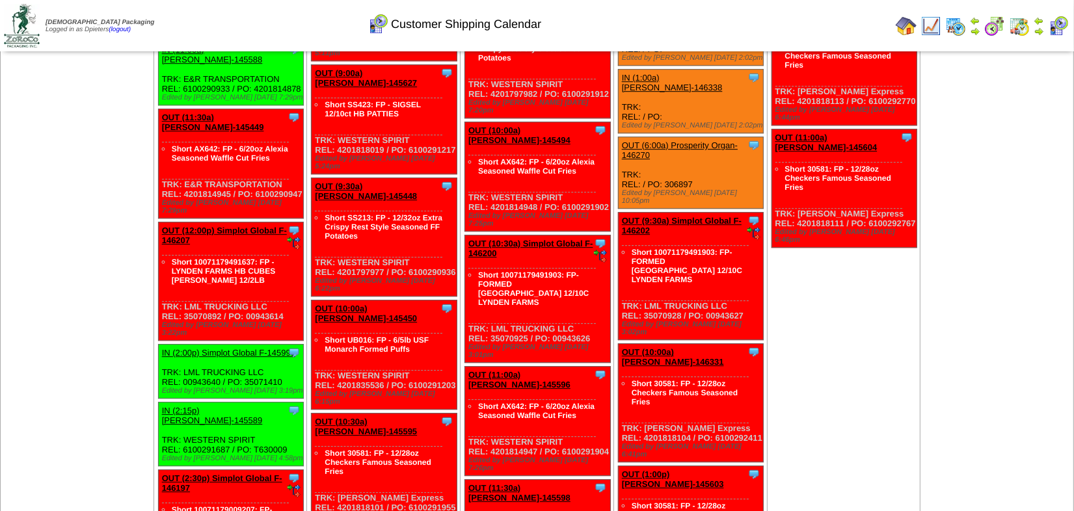
copy div "2666443"
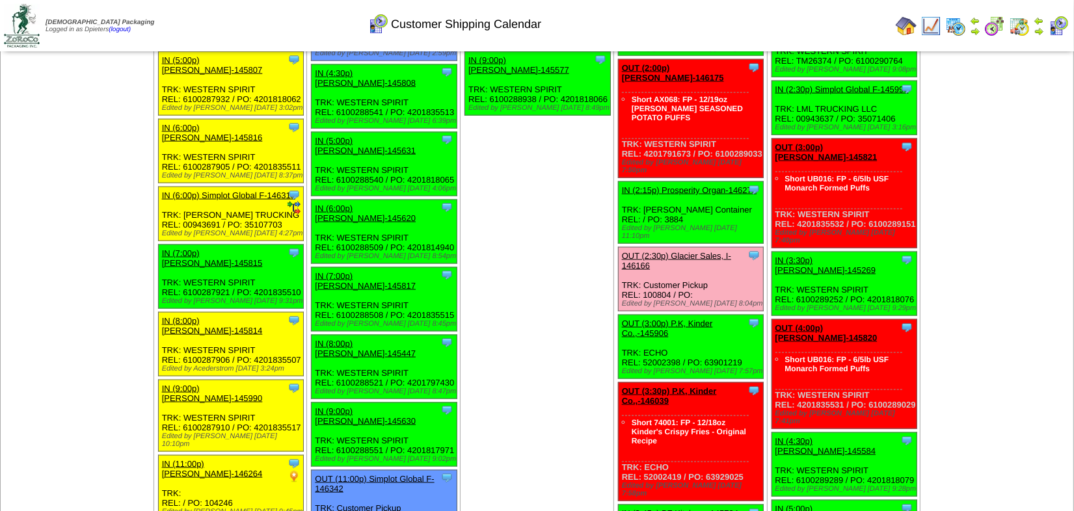
drag, startPoint x: 905, startPoint y: 31, endPoint x: 884, endPoint y: 31, distance: 20.2
click at [905, 31] on img at bounding box center [905, 26] width 21 height 21
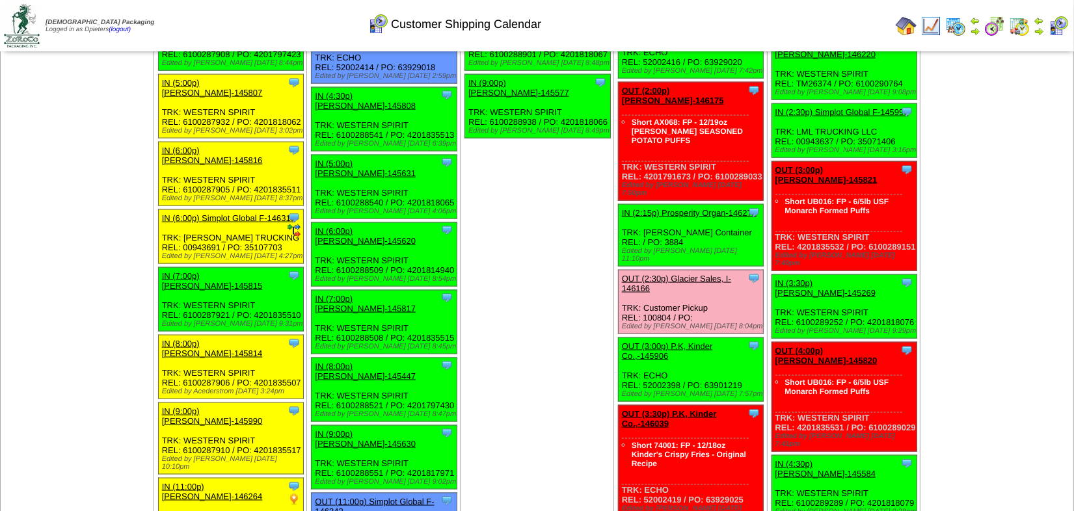
scroll to position [1714, 0]
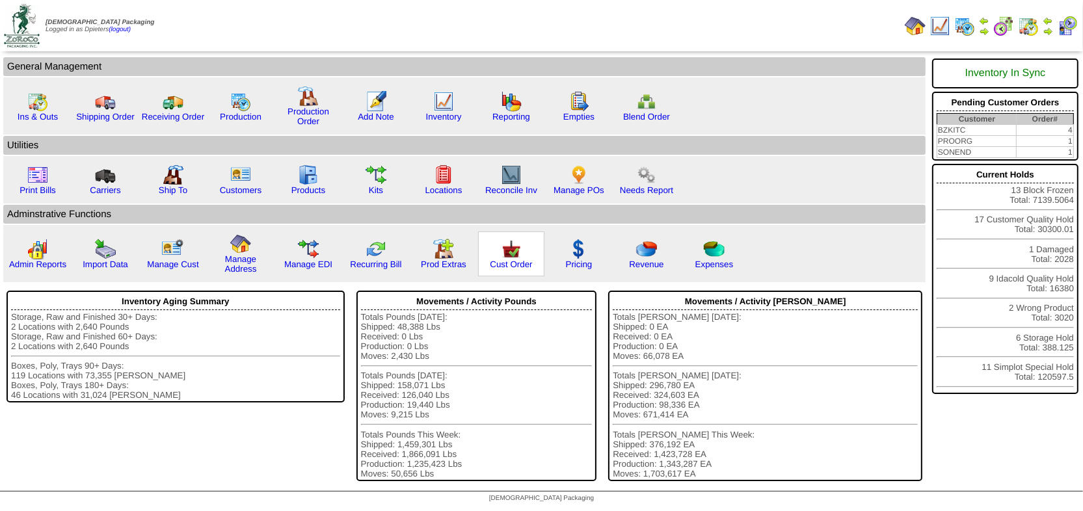
click at [501, 254] on img at bounding box center [511, 249] width 21 height 21
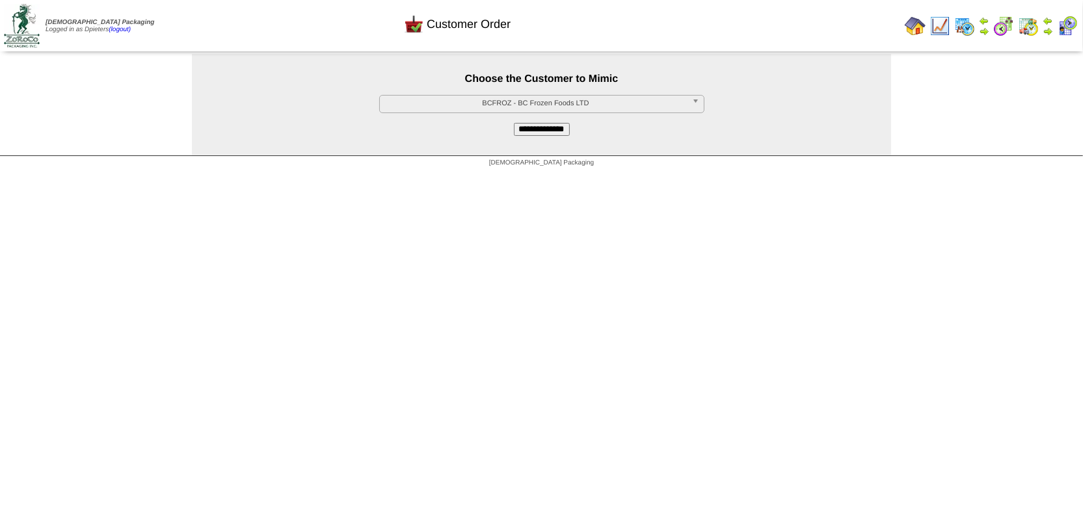
click at [443, 107] on span "BCFROZ - BC Frozen Foods LTD" at bounding box center [536, 104] width 302 height 16
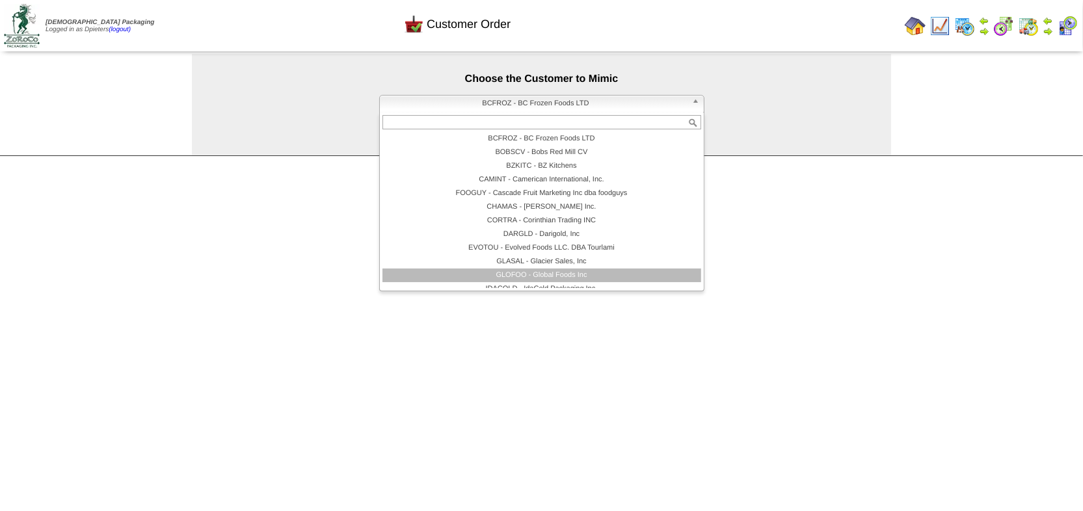
click at [480, 271] on li "GLOFOO - Global Foods Inc" at bounding box center [541, 276] width 319 height 14
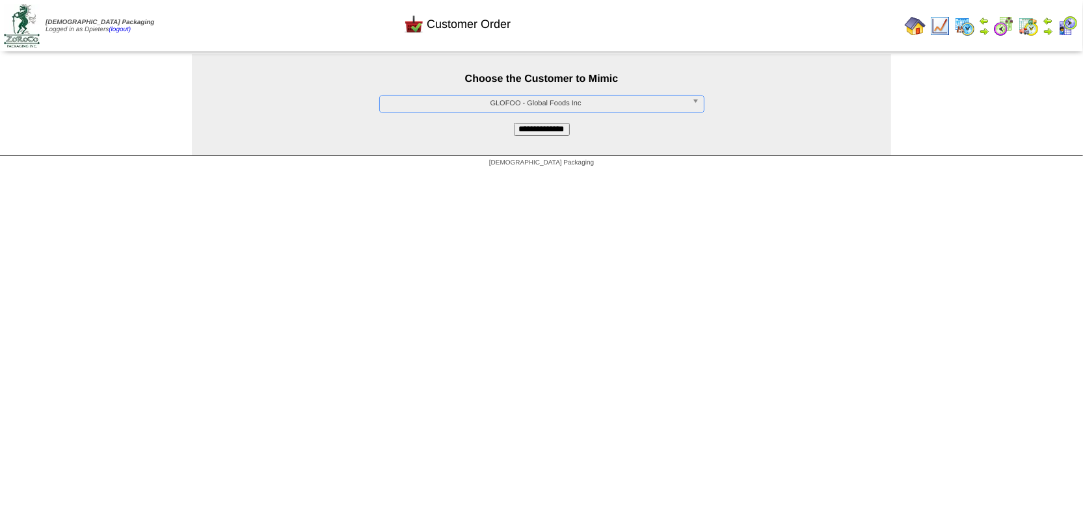
click at [559, 127] on input "**********" at bounding box center [542, 129] width 56 height 13
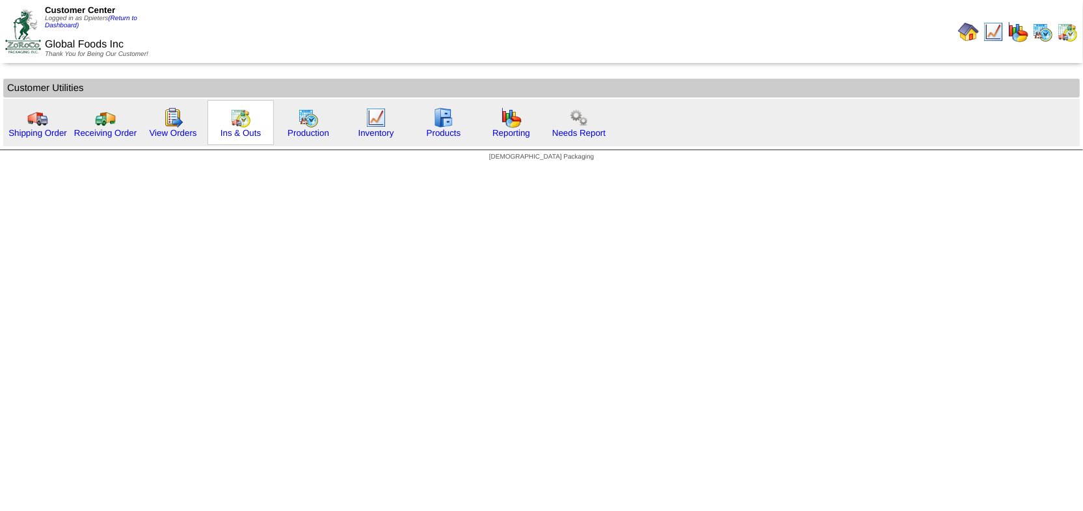
click at [239, 124] on img at bounding box center [240, 117] width 21 height 21
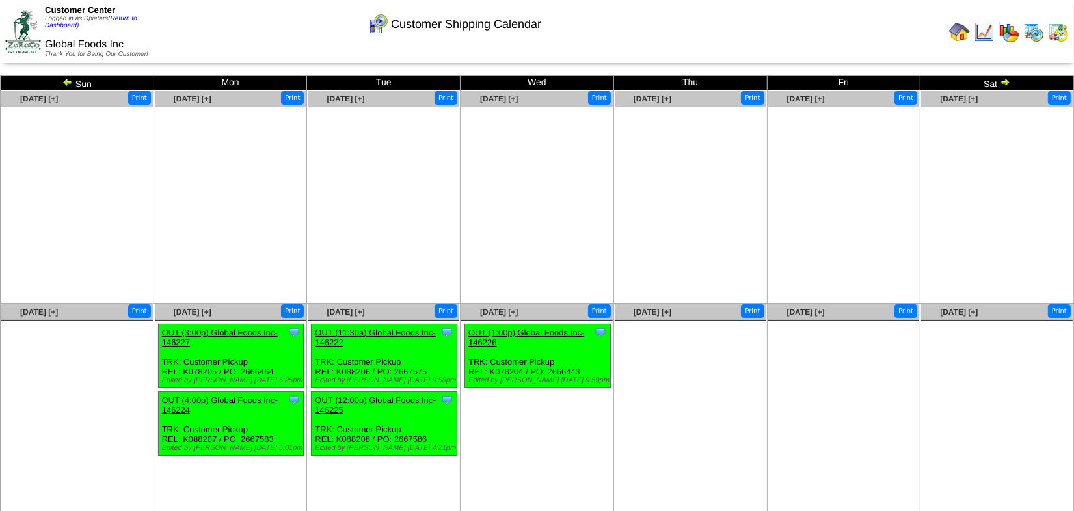
click at [979, 38] on img at bounding box center [983, 31] width 21 height 21
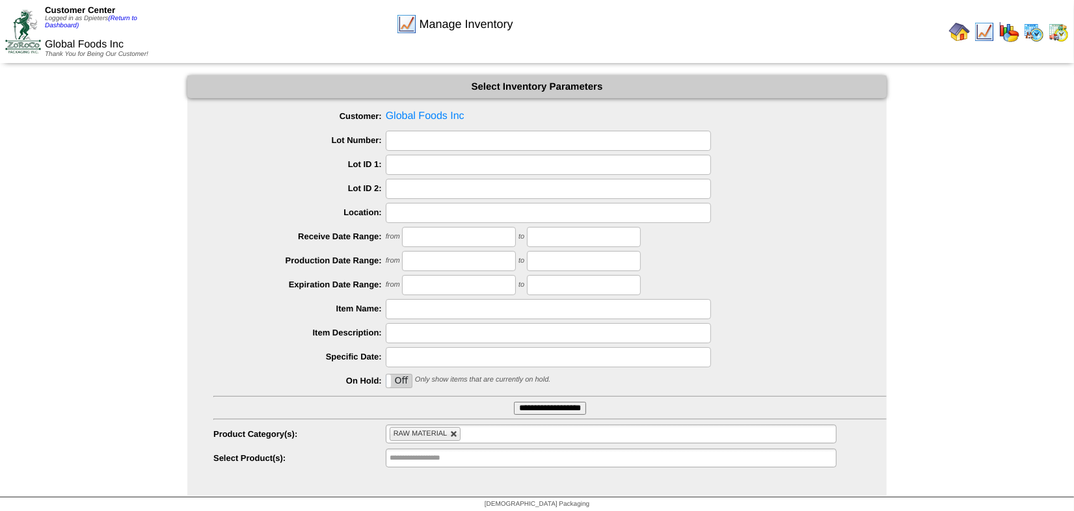
click at [453, 430] on link at bounding box center [454, 434] width 8 height 8
type input "**********"
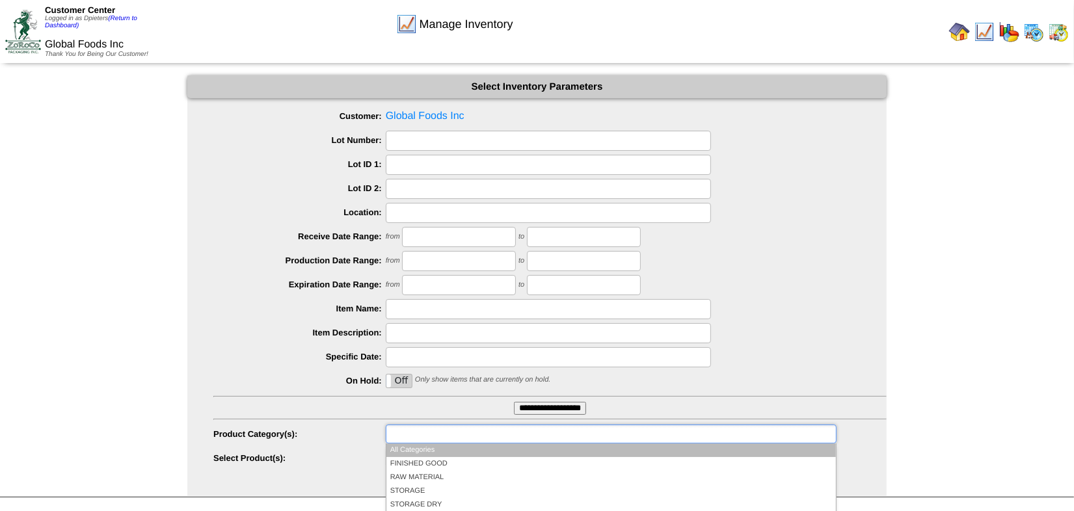
click at [449, 434] on input "text" at bounding box center [431, 434] width 83 height 16
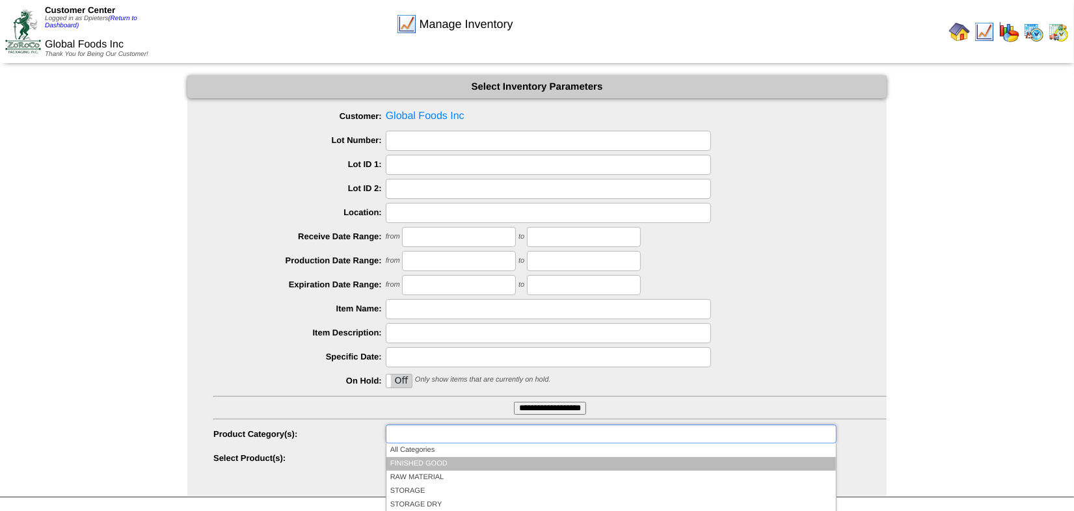
click at [454, 462] on li "FINISHED GOOD" at bounding box center [610, 464] width 449 height 14
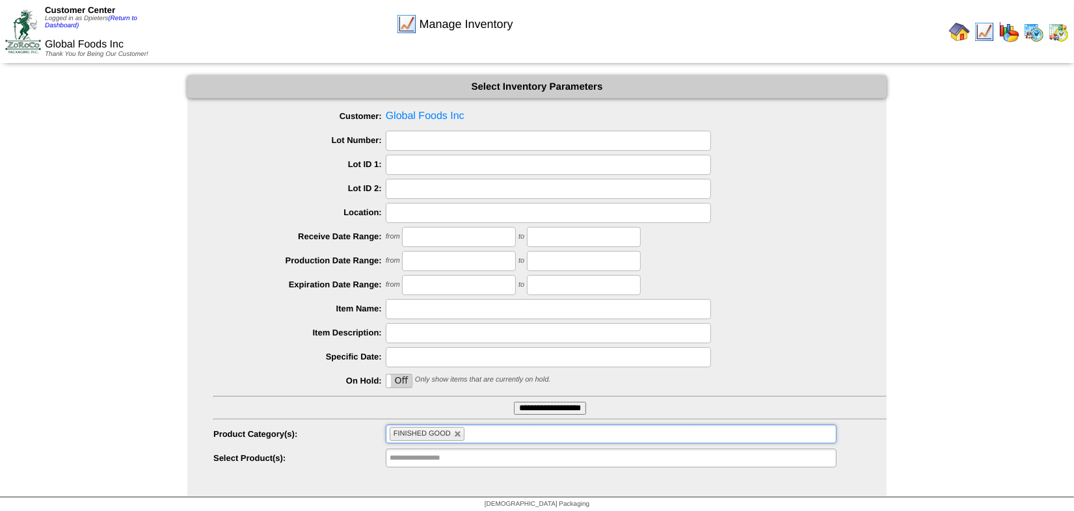
click at [544, 408] on input "**********" at bounding box center [550, 408] width 72 height 13
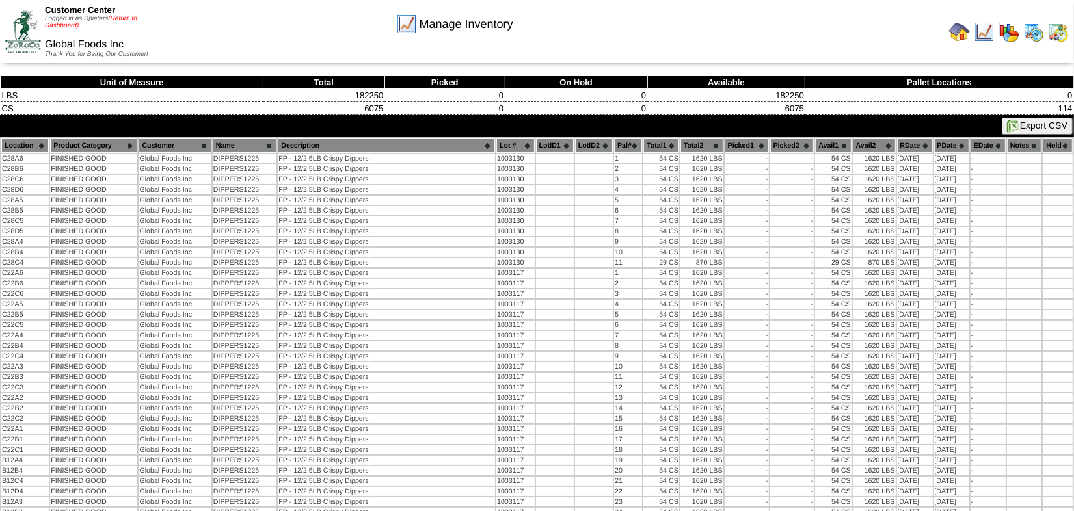
click at [122, 20] on link "(Return to Dashboard)" at bounding box center [91, 22] width 92 height 14
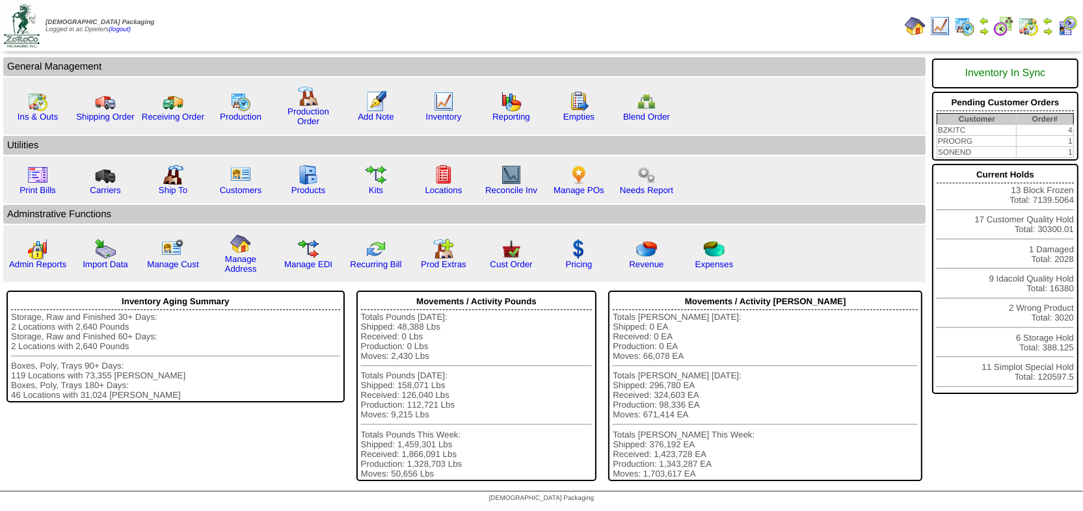
click at [1046, 26] on img at bounding box center [1047, 31] width 10 height 10
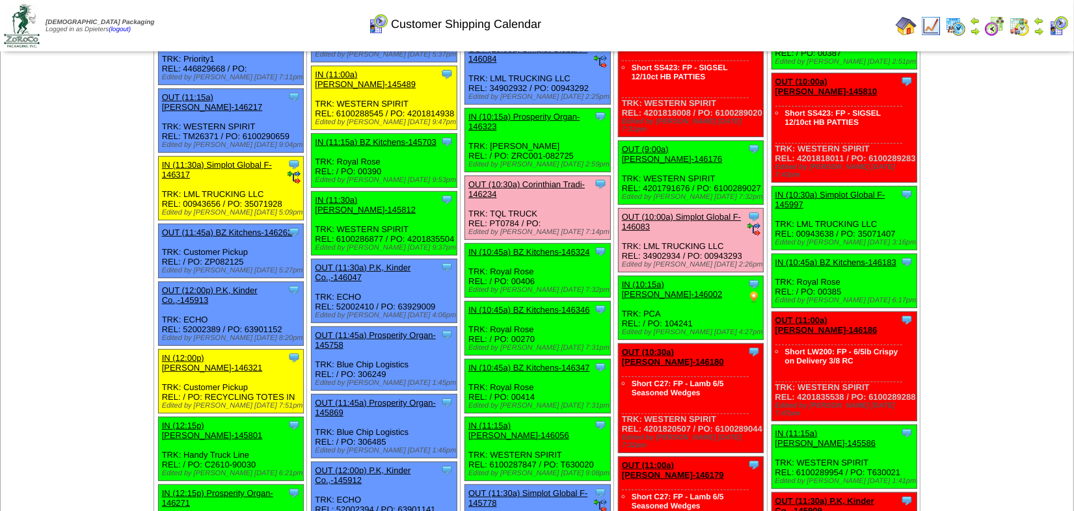
scroll to position [473, 0]
